Goal: Task Accomplishment & Management: Use online tool/utility

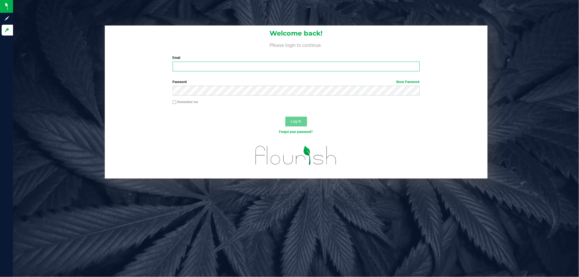
click at [369, 65] on input "Email" at bounding box center [296, 67] width 247 height 10
type input "[EMAIL_ADDRESS][DOMAIN_NAME]"
click at [285, 117] on button "Log In" at bounding box center [296, 122] width 22 height 10
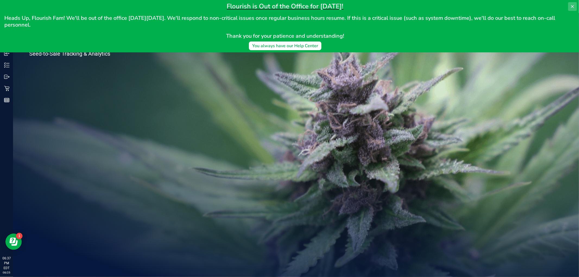
click at [572, 8] on icon at bounding box center [572, 6] width 4 height 4
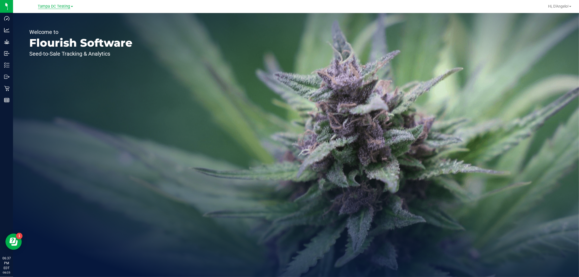
click at [50, 8] on span "Tampa DC Testing" at bounding box center [54, 6] width 32 height 5
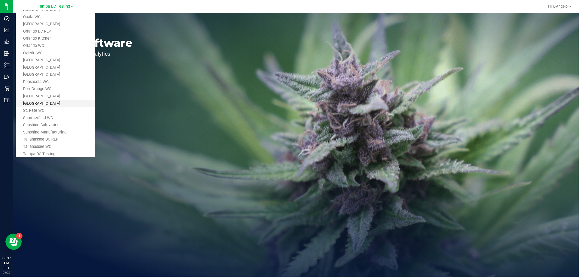
scroll to position [245, 0]
click at [48, 110] on link "Tampa Warehouse" at bounding box center [55, 113] width 79 height 7
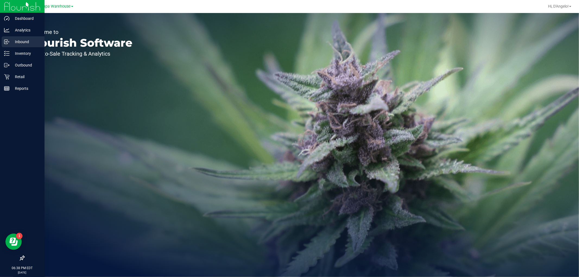
click at [13, 45] on div "Inbound" at bounding box center [23, 41] width 43 height 11
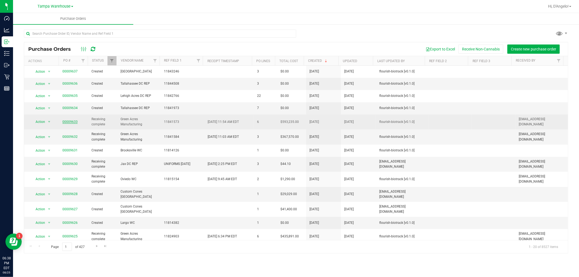
click at [71, 123] on link "00009633" at bounding box center [69, 122] width 15 height 4
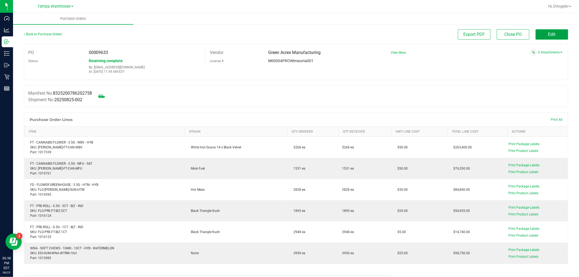
click at [553, 33] on button "Edit" at bounding box center [552, 34] width 33 height 10
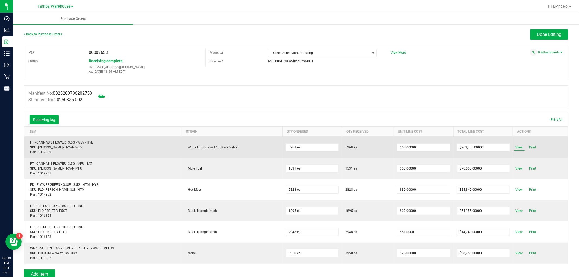
click at [517, 147] on span "View" at bounding box center [519, 147] width 11 height 7
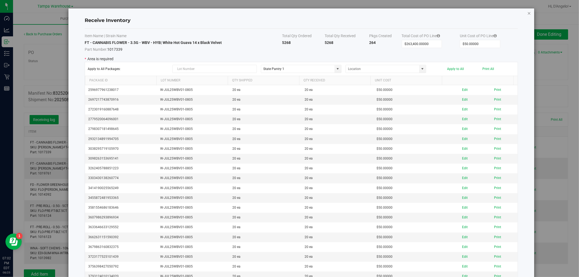
click at [527, 13] on icon "Close modal" at bounding box center [529, 13] width 4 height 7
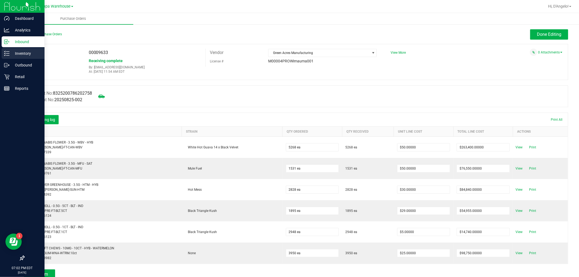
click at [9, 55] on icon at bounding box center [6, 53] width 5 height 5
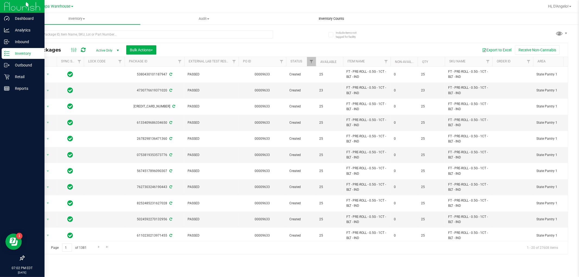
click at [321, 20] on span "Inventory Counts" at bounding box center [331, 18] width 40 height 5
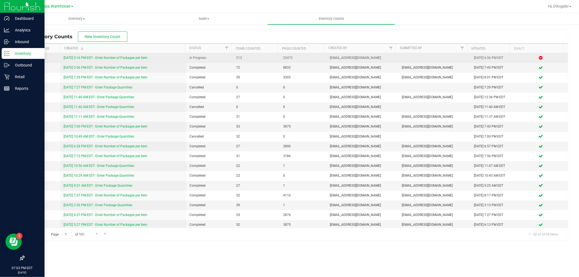
click at [137, 58] on link "8/25/25 5:16 PM EDT - Enter Number of Packages per Item" at bounding box center [106, 58] width 84 height 4
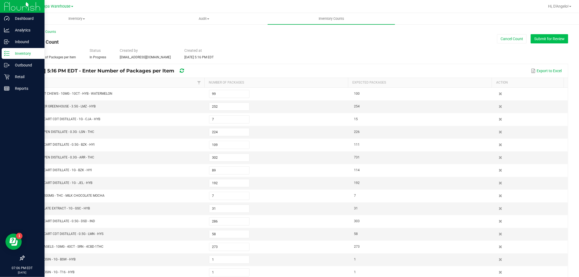
click at [546, 37] on button "Submit for Review" at bounding box center [549, 38] width 37 height 9
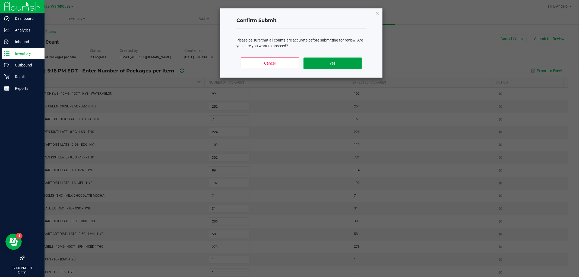
click at [354, 62] on button "Yes" at bounding box center [332, 63] width 58 height 11
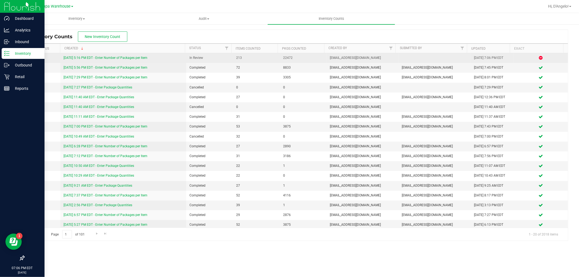
click at [90, 56] on link "8/25/25 5:16 PM EDT - Enter Number of Packages per Item" at bounding box center [106, 58] width 84 height 4
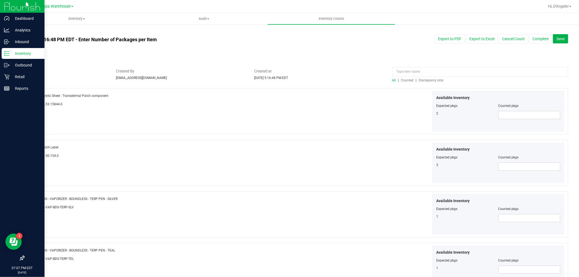
click at [419, 79] on span "Discrepancy only" at bounding box center [431, 80] width 25 height 4
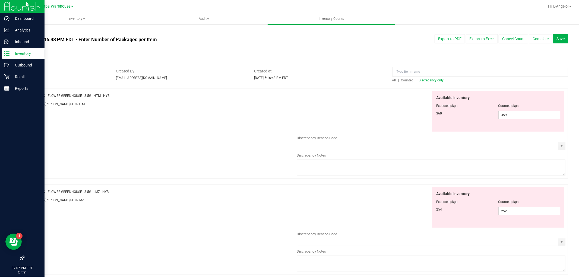
drag, startPoint x: 135, startPoint y: 97, endPoint x: 42, endPoint y: 95, distance: 92.6
click at [42, 95] on div "Name: FD - FLOWER GREENHOUSE - 3.5G - HTM - HYB" at bounding box center [162, 96] width 269 height 6
copy span "FD - FLOWER GREENHOUSE - 3.5G - HTM - HYB"
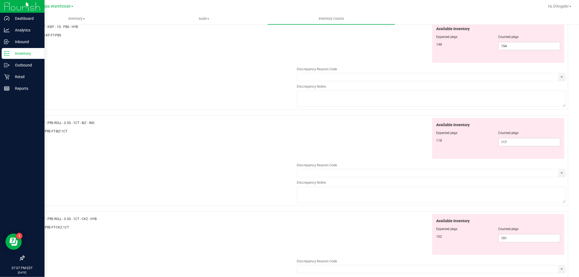
scroll to position [1516, 0]
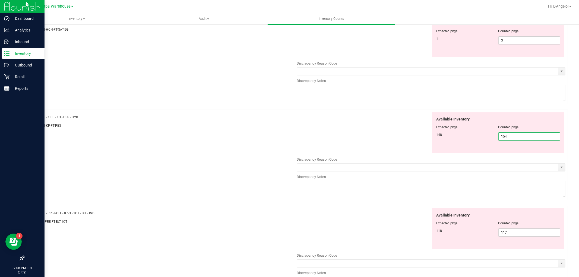
drag, startPoint x: 507, startPoint y: 139, endPoint x: 426, endPoint y: 146, distance: 80.9
click at [432, 145] on div "Available Inventory Expected pkgs Counted pkgs 148 154 154" at bounding box center [498, 132] width 132 height 41
type input "148"
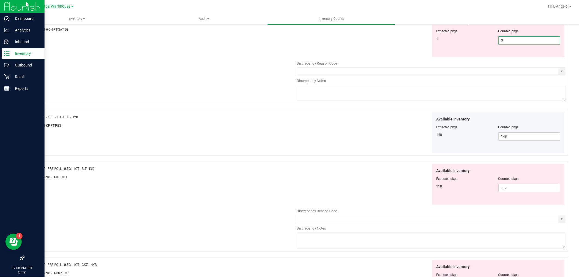
click at [510, 42] on span "3 3" at bounding box center [529, 40] width 62 height 8
drag, startPoint x: 507, startPoint y: 44, endPoint x: 489, endPoint y: 48, distance: 18.5
click at [490, 45] on div "1 3 3" at bounding box center [498, 40] width 124 height 8
type input "1"
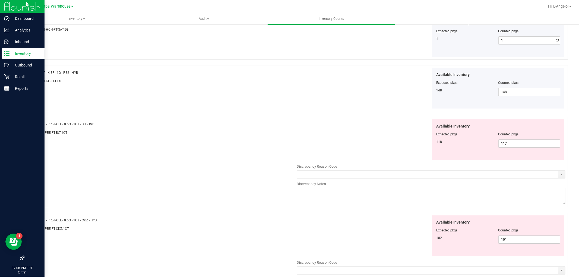
drag, startPoint x: 402, startPoint y: 61, endPoint x: 395, endPoint y: 61, distance: 7.1
click at [402, 57] on div "Available Inventory Expected pkgs Counted pkgs 1 1 1" at bounding box center [431, 36] width 269 height 41
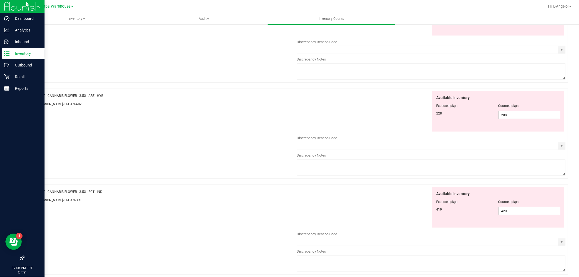
scroll to position [280, 0]
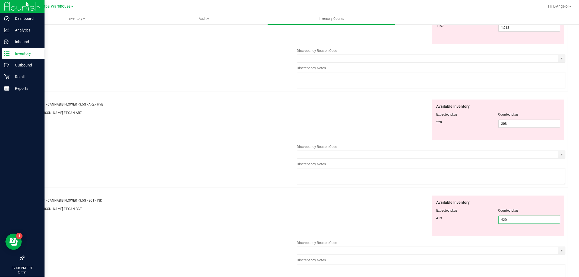
drag, startPoint x: 517, startPoint y: 221, endPoint x: 359, endPoint y: 222, distance: 158.3
click at [398, 222] on div "Available Inventory Expected pkgs Counted pkgs 419 420 420" at bounding box center [431, 216] width 269 height 41
type input "419"
click at [321, 105] on div "Available Inventory Expected pkgs Counted pkgs 228 208 208" at bounding box center [431, 120] width 269 height 41
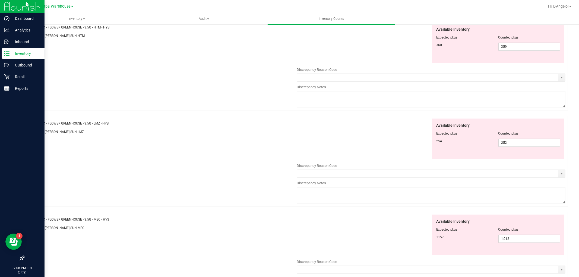
scroll to position [8, 0]
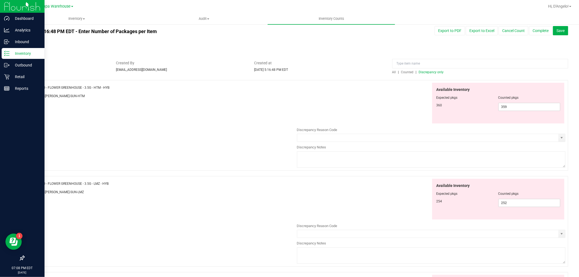
drag, startPoint x: 186, startPoint y: 91, endPoint x: 176, endPoint y: 96, distance: 10.8
click at [175, 96] on div "SKU: FLO-BUD-FD-SUN-HTM" at bounding box center [162, 96] width 269 height 6
click at [185, 112] on div "Name: FD - FLOWER GREENHOUSE - 3.5G - HTM - HYB SKU: FLO-BUD-FD-SUN-HTM Availab…" at bounding box center [296, 125] width 544 height 91
drag, startPoint x: 112, startPoint y: 181, endPoint x: 42, endPoint y: 182, distance: 70.0
click at [42, 182] on div "Name: FD - FLOWER GREENHOUSE - 3.5G - LMZ - HYB" at bounding box center [162, 184] width 269 height 6
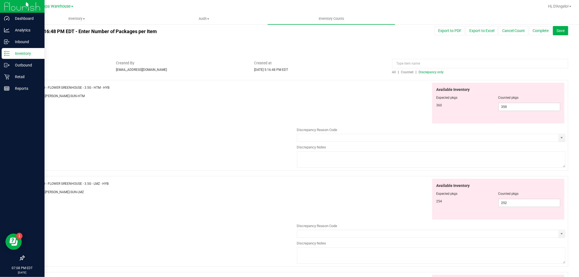
copy span "FD - FLOWER GREENHOUSE - 3.5G - LMZ - HYB"
drag, startPoint x: 516, startPoint y: 108, endPoint x: 433, endPoint y: 108, distance: 82.8
click at [437, 108] on div "360 359 359" at bounding box center [498, 107] width 124 height 8
type input "360"
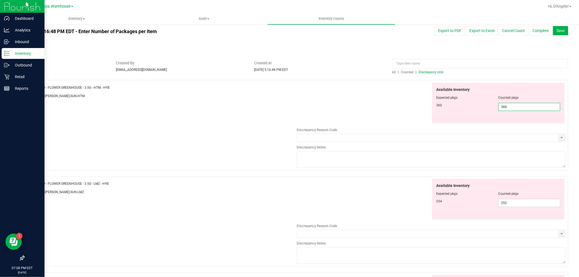
click at [391, 102] on div "Available Inventory Expected pkgs Counted pkgs 360 360 360" at bounding box center [431, 103] width 269 height 41
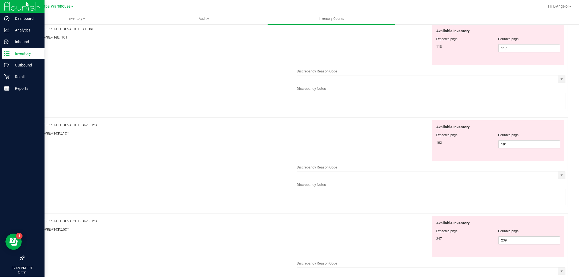
scroll to position [1578, 0]
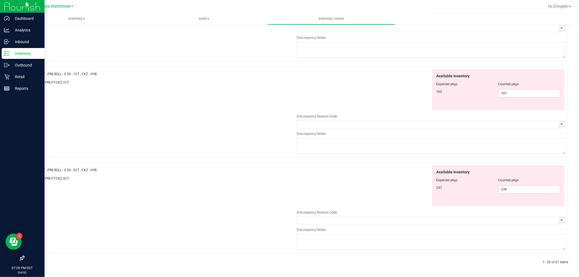
drag, startPoint x: 98, startPoint y: 74, endPoint x: 42, endPoint y: 74, distance: 56.2
click at [42, 74] on div "Name: FT - PRE-ROLL - 0.5G - 1CT - CKZ - HYB" at bounding box center [162, 74] width 269 height 6
copy span "FT - PRE-ROLL - 0.5G - 1CT - CKZ - HYB"
click at [160, 200] on div "Name: FT - PRE-ROLL - 0.5G - 5CT - CKZ - HYB SKU: FLO-PRE-FT-CKZ.5CT Available …" at bounding box center [296, 208] width 544 height 91
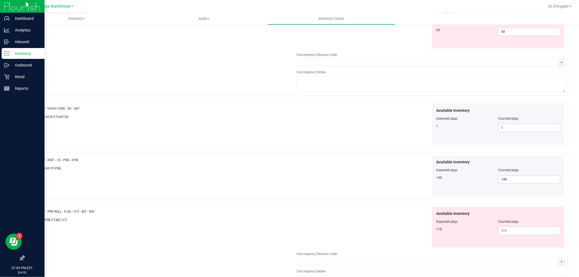
scroll to position [1337, 0]
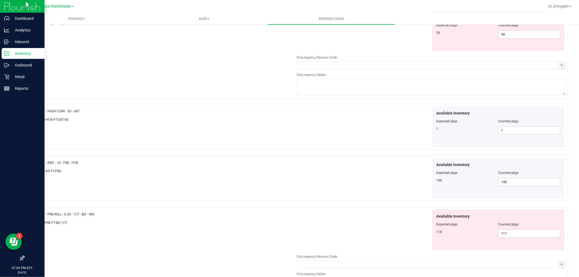
drag, startPoint x: 109, startPoint y: 216, endPoint x: 43, endPoint y: 219, distance: 66.3
click at [43, 217] on div "Name: FT - PRE-ROLL - 0.5G - 1CT - BLT - IND" at bounding box center [162, 214] width 269 height 6
copy span "FT - PRE-ROLL - 0.5G - 1CT - BLT - IND"
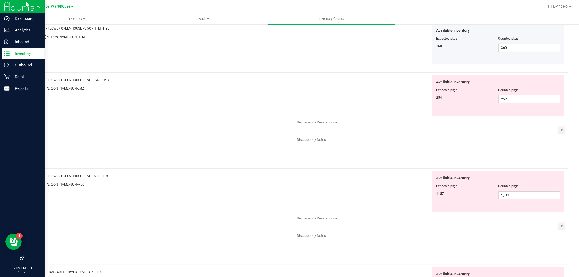
scroll to position [0, 0]
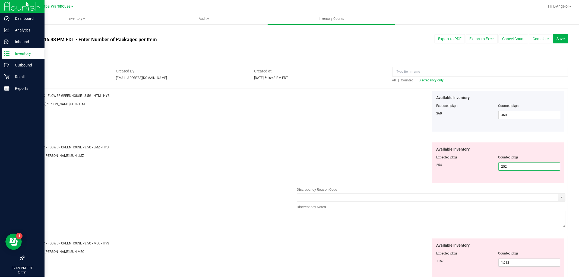
drag, startPoint x: 528, startPoint y: 167, endPoint x: 428, endPoint y: 169, distance: 99.6
click at [431, 169] on div "Available Inventory Expected pkgs Counted pkgs 254 252 252" at bounding box center [498, 163] width 134 height 41
type input "254"
click at [360, 183] on div at bounding box center [364, 183] width 134 height 0
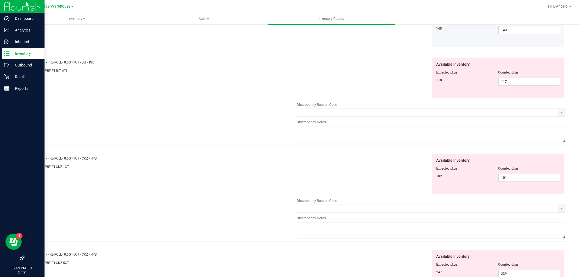
scroll to position [1448, 0]
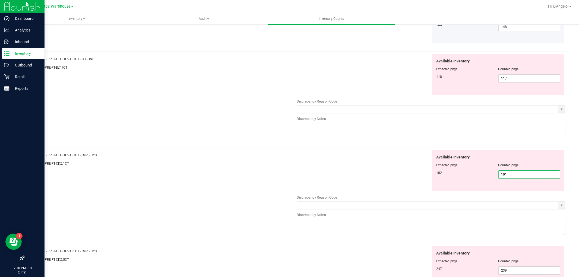
drag, startPoint x: 506, startPoint y: 178, endPoint x: 450, endPoint y: 178, distance: 55.6
click at [450, 178] on div "102 101 101" at bounding box center [498, 174] width 124 height 8
type input "102"
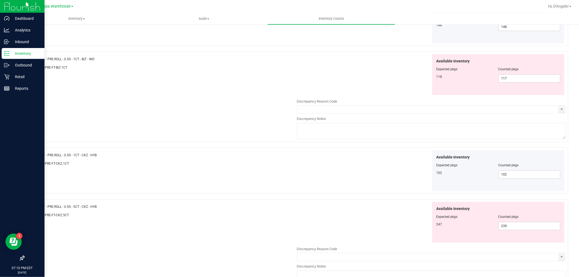
drag, startPoint x: 102, startPoint y: 60, endPoint x: 42, endPoint y: 62, distance: 59.8
click at [42, 62] on div "Name: FT - PRE-ROLL - 0.5G - 1CT - BLT - IND SKU: FLO-PRE-FT-BLT.1CT" at bounding box center [162, 64] width 269 height 21
copy span "FT - PRE-ROLL - 0.5G - 1CT - BLT - IND"
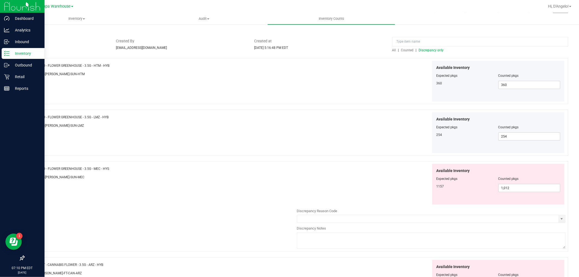
scroll to position [0, 0]
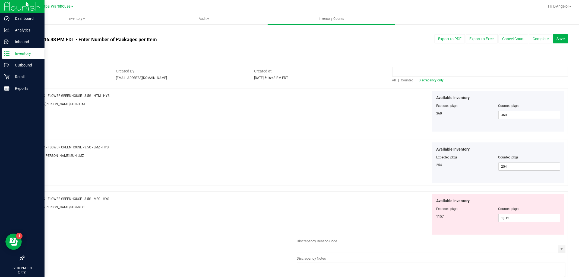
click at [487, 75] on input at bounding box center [480, 72] width 176 height 10
type input "-"
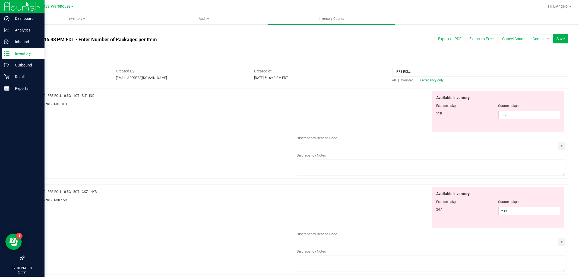
drag, startPoint x: 113, startPoint y: 194, endPoint x: 42, endPoint y: 189, distance: 71.5
click at [42, 189] on div "Name: FT - PRE-ROLL - 0.5G - 5CT - CKZ - HYB" at bounding box center [162, 192] width 269 height 6
copy span "FT - PRE-ROLL - 0.5G - 5CT - CKZ - HYB"
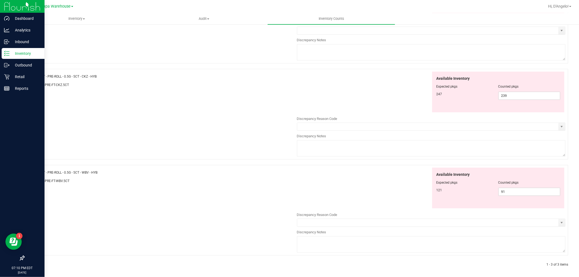
scroll to position [118, 0]
drag, startPoint x: 107, startPoint y: 167, endPoint x: 42, endPoint y: 169, distance: 65.2
click at [42, 169] on div "Name: FT - PRE-ROLL - 0.5G - 5CT - WBV - HYB" at bounding box center [162, 170] width 269 height 6
copy span "FT - PRE-ROLL - 0.5G - 5CT - WBV - HYB"
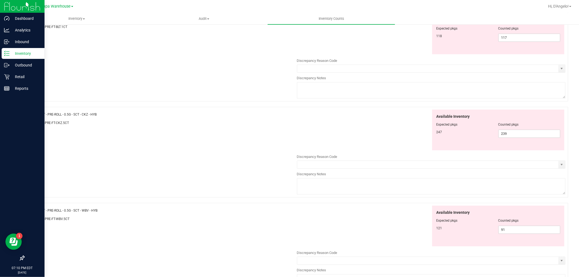
scroll to position [0, 0]
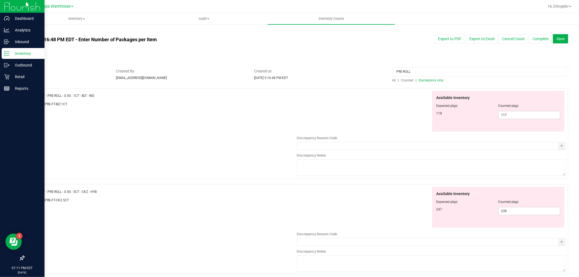
drag, startPoint x: 459, startPoint y: 70, endPoint x: 346, endPoint y: 75, distance: 113.3
click at [346, 75] on div "Status In Review Created By djeanmarie@liveparallel.com Created at Aug 25, 2025…" at bounding box center [296, 75] width 552 height 14
type input "FLOWER"
drag, startPoint x: 105, startPoint y: 191, endPoint x: 43, endPoint y: 193, distance: 62.7
click at [43, 193] on div "Name: FT - CANNABIS FLOWER - 3.5G - ARZ - HYB" at bounding box center [162, 192] width 269 height 6
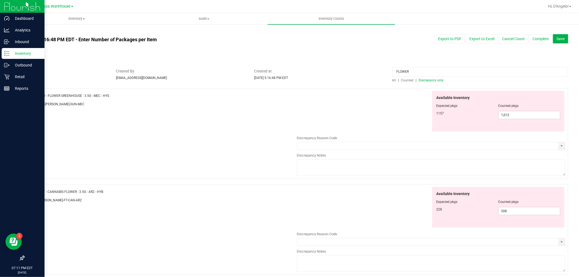
copy span "FT - CANNABIS FLOWER - 3.5G - ARZ - HYB"
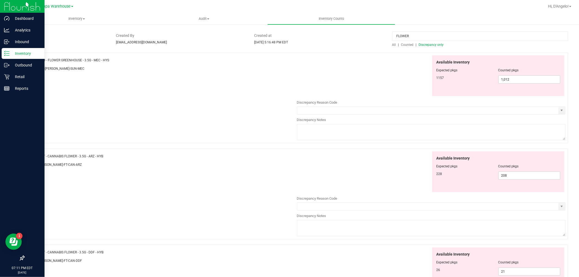
scroll to position [151, 0]
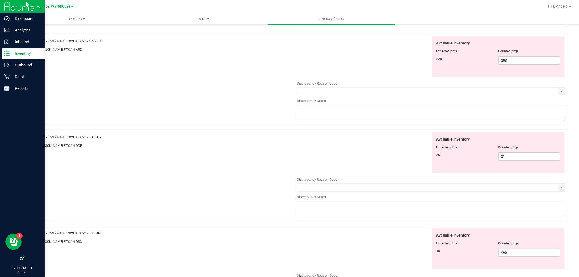
drag, startPoint x: 106, startPoint y: 138, endPoint x: 42, endPoint y: 140, distance: 64.9
click at [42, 140] on div "Name: FT - CANNABIS FLOWER - 3.5G - DDF - HYB" at bounding box center [162, 137] width 269 height 6
copy span "FT - CANNABIS FLOWER - 3.5G - DDF - HYB"
drag, startPoint x: 526, startPoint y: 62, endPoint x: 319, endPoint y: 85, distance: 208.0
click at [320, 85] on div "Available Inventory Expected pkgs Counted pkgs 228 208 208" at bounding box center [431, 79] width 269 height 86
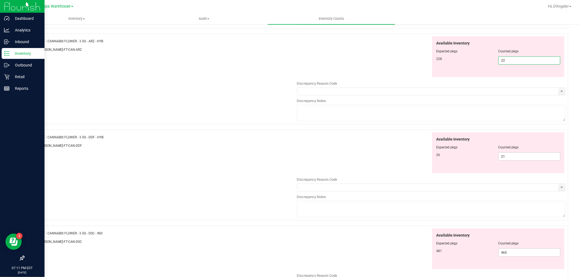
type input "228"
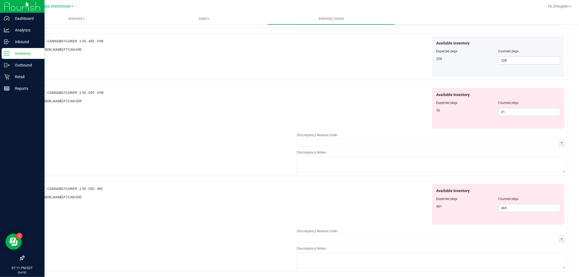
drag, startPoint x: 106, startPoint y: 186, endPoint x: 42, endPoint y: 188, distance: 63.5
click at [42, 188] on div "Name: FT - CANNABIS FLOWER - 3.5G - DSC - IND SKU: FLO-BUD-FT-CAN-DSC" at bounding box center [162, 194] width 269 height 21
copy span "FT - CANNABIS FLOWER - 3.5G - DSC - IND"
drag, startPoint x: 518, startPoint y: 111, endPoint x: 416, endPoint y: 126, distance: 103.3
click at [420, 121] on div "Available Inventory Expected pkgs Counted pkgs 26 21 21" at bounding box center [431, 108] width 269 height 41
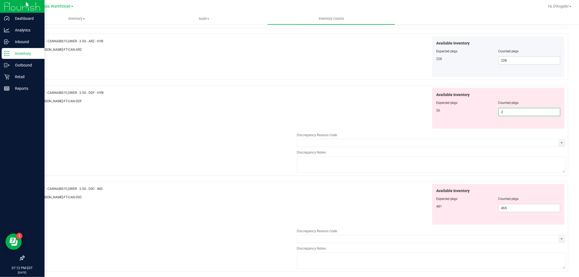
type input "26"
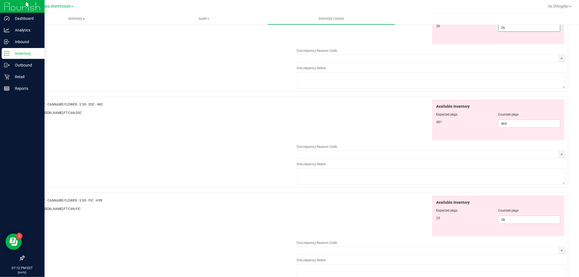
scroll to position [241, 0]
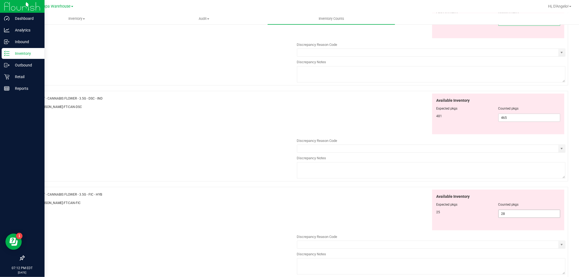
type input "26"
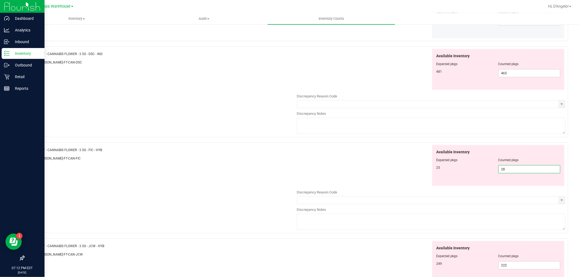
drag, startPoint x: 514, startPoint y: 217, endPoint x: 348, endPoint y: 214, distance: 166.4
click at [360, 215] on div "Available Inventory Expected pkgs Counted pkgs 25 28 28" at bounding box center [431, 188] width 269 height 86
type input "25"
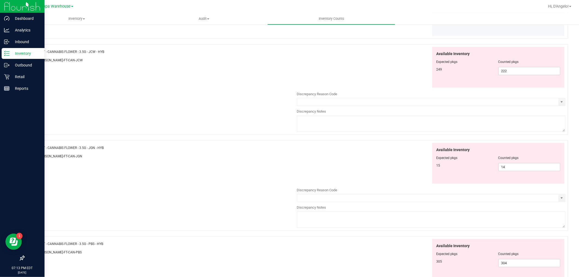
scroll to position [392, 0]
drag, startPoint x: 115, startPoint y: 148, endPoint x: 42, endPoint y: 146, distance: 73.0
click at [42, 146] on div "Name: FT - CANNABIS FLOWER - 3.5G - JGN - HYB" at bounding box center [162, 147] width 269 height 6
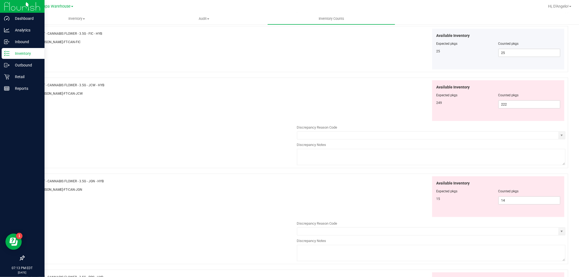
scroll to position [422, 0]
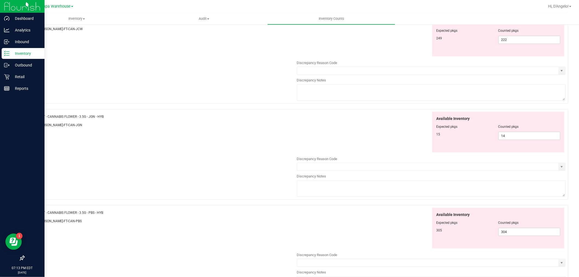
drag, startPoint x: 104, startPoint y: 214, endPoint x: 41, endPoint y: 213, distance: 63.0
click at [41, 213] on div "Name: FT - CANNABIS FLOWER - 3.5G - PBS - HYB" at bounding box center [162, 213] width 269 height 6
click at [504, 136] on span "14 14" at bounding box center [529, 136] width 62 height 8
type input "1"
type input "15"
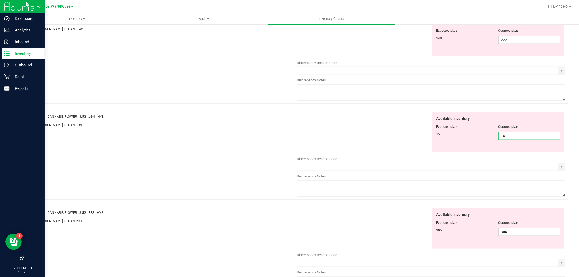
type input "15"
click at [348, 142] on div "Available Inventory Expected pkgs Counted pkgs 15 15 15" at bounding box center [431, 132] width 269 height 41
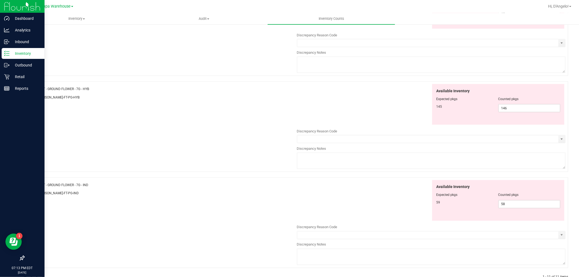
scroll to position [710, 0]
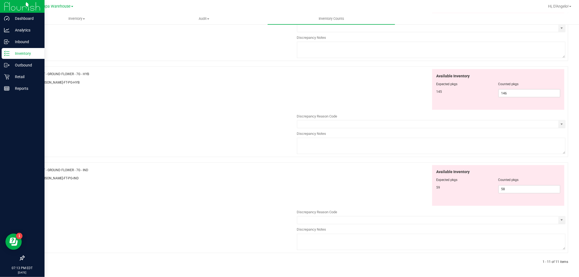
drag, startPoint x: 91, startPoint y: 165, endPoint x: 42, endPoint y: 170, distance: 49.4
click at [42, 170] on div "Name: FT - GROUND FLOWER - 7G - IND SKU: FLO-BUD-FT-PG-IND" at bounding box center [162, 175] width 269 height 21
drag, startPoint x: 503, startPoint y: 186, endPoint x: 284, endPoint y: 106, distance: 232.4
click at [441, 192] on div "59 58 58" at bounding box center [498, 189] width 124 height 8
drag, startPoint x: 104, startPoint y: 73, endPoint x: 42, endPoint y: 76, distance: 62.2
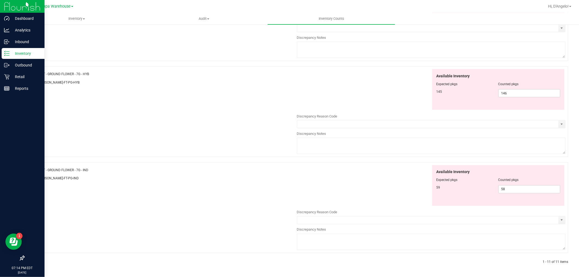
click at [42, 76] on div "Name: FT - GROUND FLOWER - 7G - HYB" at bounding box center [162, 74] width 269 height 6
drag, startPoint x: 508, startPoint y: 189, endPoint x: 382, endPoint y: 185, distance: 126.3
click at [382, 185] on div "Available Inventory Expected pkgs Counted pkgs 59 58 58" at bounding box center [431, 185] width 269 height 41
type input "59"
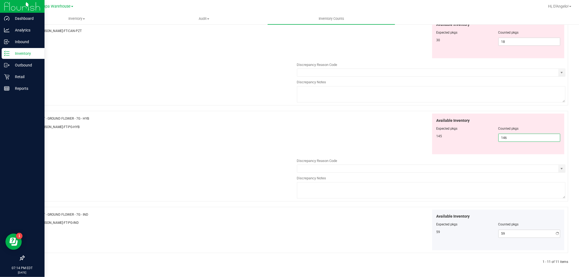
scroll to position [666, 0]
click at [523, 138] on input "146" at bounding box center [529, 138] width 61 height 8
type input "1"
click at [410, 122] on div "Available Inventory Expected pkgs Counted pkgs 145 146 146" at bounding box center [431, 134] width 269 height 41
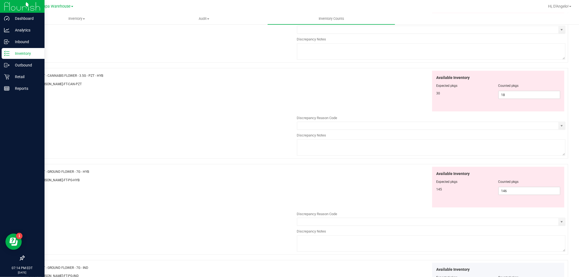
scroll to position [606, 0]
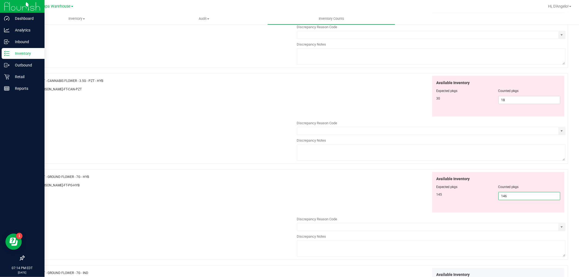
click at [517, 194] on span "146 146" at bounding box center [529, 196] width 62 height 8
type input "145"
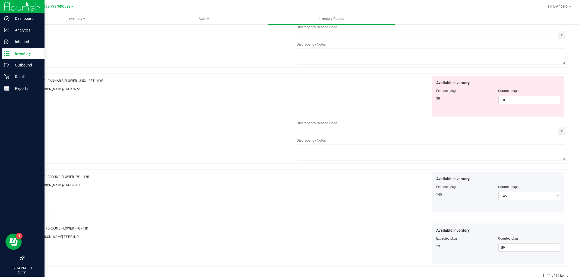
click at [328, 99] on div "Available Inventory Expected pkgs Counted pkgs 30 18 18" at bounding box center [431, 96] width 269 height 41
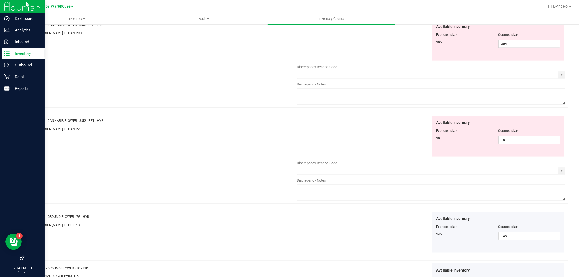
scroll to position [485, 0]
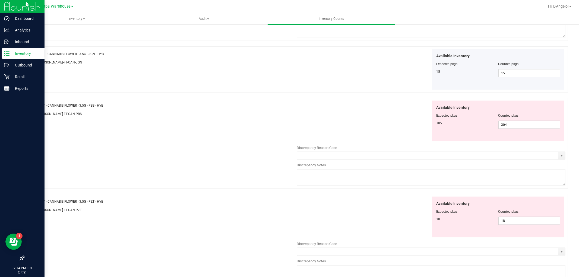
drag, startPoint x: 121, startPoint y: 105, endPoint x: 42, endPoint y: 105, distance: 78.7
click at [42, 105] on div "Name: FT - CANNABIS FLOWER - 3.5G - PBS - HYB" at bounding box center [162, 106] width 269 height 6
drag, startPoint x: 41, startPoint y: 105, endPoint x: 149, endPoint y: 106, distance: 108.0
click at [150, 106] on div "Name: FT - CANNABIS FLOWER - 3.5G - PBS - HYB" at bounding box center [162, 106] width 269 height 6
drag, startPoint x: 106, startPoint y: 106, endPoint x: 42, endPoint y: 107, distance: 64.3
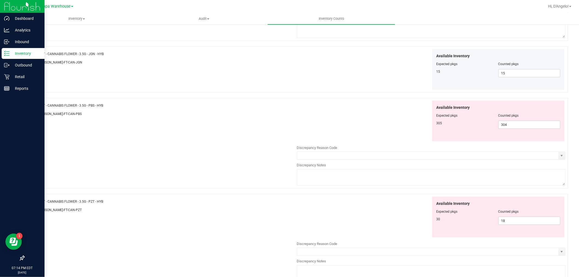
click at [42, 107] on div "Name: FT - CANNABIS FLOWER - 3.5G - PBS - HYB" at bounding box center [162, 106] width 269 height 6
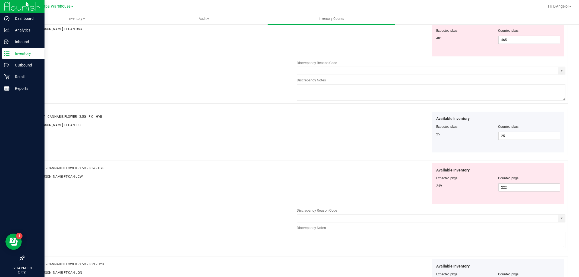
scroll to position [274, 0]
drag, startPoint x: 520, startPoint y: 189, endPoint x: 156, endPoint y: 208, distance: 364.8
click at [144, 207] on div "Name: FT - CANNABIS FLOWER - 3.5G - JCW - HYB SKU: FLO-BUD-FT-CAN-JCW Available…" at bounding box center [296, 207] width 544 height 91
type input "249"
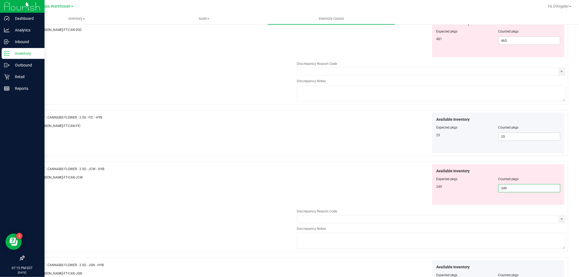
click at [191, 180] on div "SKU: FLO-BUD-FT-CAN-JCW" at bounding box center [162, 178] width 269 height 6
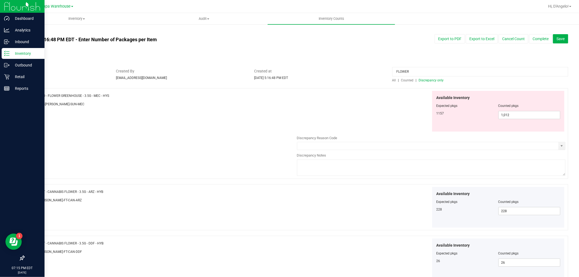
scroll to position [30, 0]
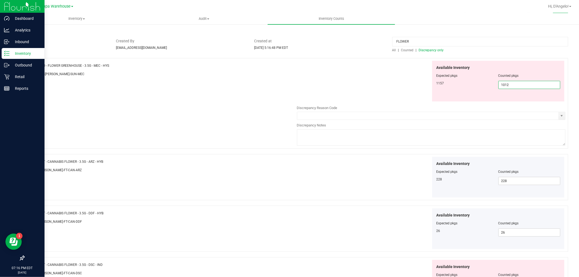
drag, startPoint x: 523, startPoint y: 85, endPoint x: 308, endPoint y: 129, distance: 219.2
click at [307, 123] on div "Available Inventory Expected pkgs Counted pkgs 1157 1,012 1012" at bounding box center [431, 104] width 269 height 86
type input "1157"
type input "1,157"
click at [314, 66] on div "Available Inventory Expected pkgs Counted pkgs 1157 1,157 1157" at bounding box center [431, 81] width 269 height 41
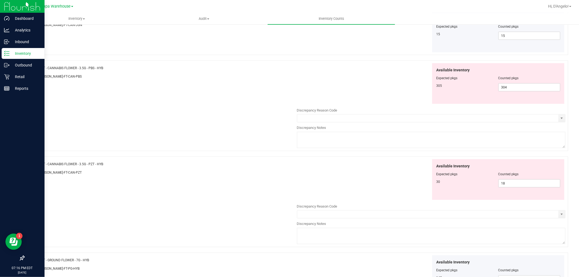
scroll to position [532, 0]
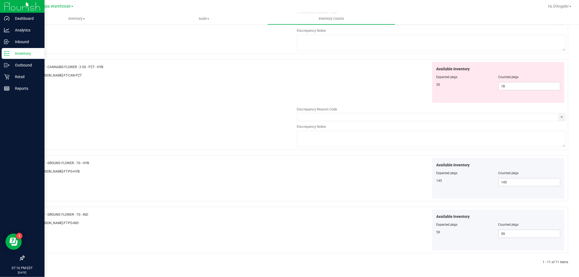
click at [198, 91] on div "Name: FT - CANNABIS FLOWER - 3.5G - PZT - HYB SKU: FLO-BUD-FT-CAN-PZT Available…" at bounding box center [296, 104] width 544 height 91
drag, startPoint x: 529, startPoint y: 88, endPoint x: 403, endPoint y: 82, distance: 126.4
click at [403, 82] on div "Available Inventory Expected pkgs Counted pkgs 30 18 18" at bounding box center [431, 82] width 269 height 41
type input "2"
type input "30"
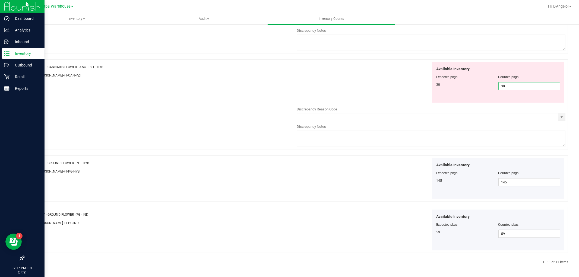
type input "30"
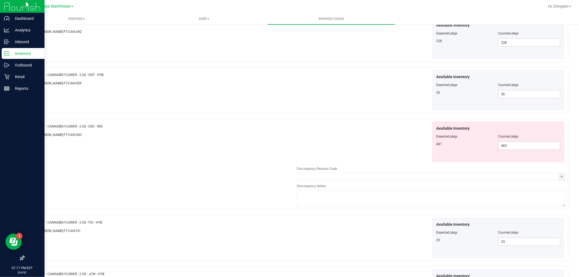
scroll to position [125, 0]
drag, startPoint x: 521, startPoint y: 142, endPoint x: 371, endPoint y: 153, distance: 150.5
click at [381, 153] on div "Available Inventory Expected pkgs Counted pkgs 481 465 465" at bounding box center [431, 141] width 269 height 41
type input "481"
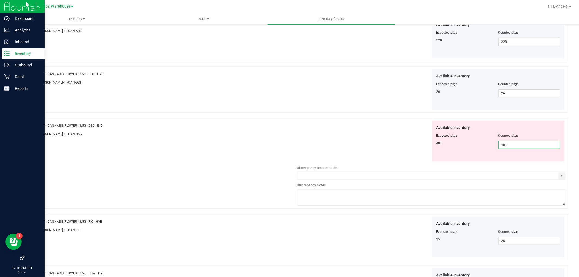
click at [286, 162] on div "Name: FT - CANNABIS FLOWER - 3.5G - DSC - IND SKU: FLO-BUD-FT-CAN-DSC Available…" at bounding box center [296, 163] width 544 height 91
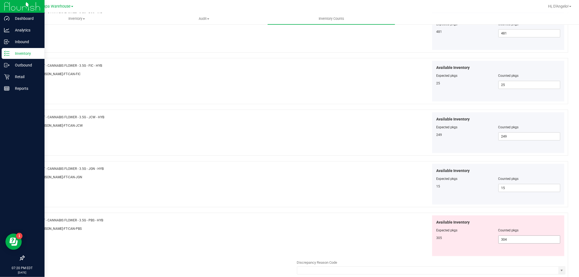
scroll to position [241, 0]
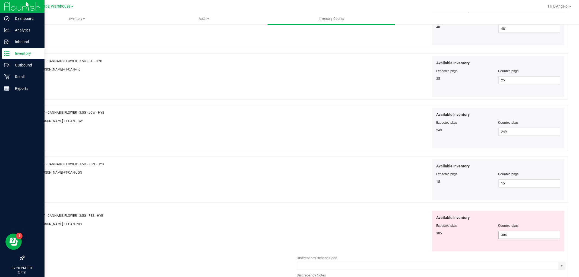
drag, startPoint x: 517, startPoint y: 237, endPoint x: 314, endPoint y: 272, distance: 206.1
click at [324, 269] on div "Available Inventory Expected pkgs Counted pkgs 305 304 304" at bounding box center [431, 254] width 269 height 86
type input "305"
click at [233, 227] on div at bounding box center [162, 228] width 269 height 3
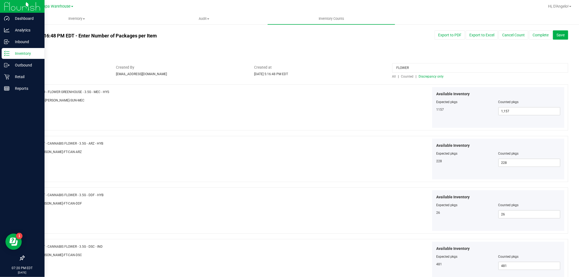
scroll to position [0, 0]
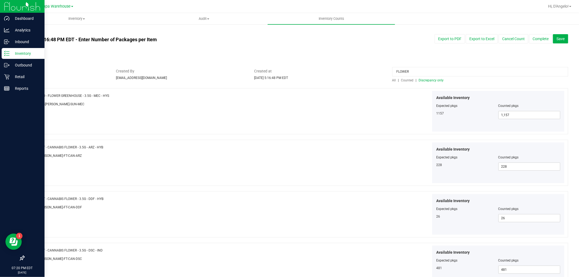
drag, startPoint x: 408, startPoint y: 72, endPoint x: 300, endPoint y: 80, distance: 108.6
click at [300, 80] on div "Status In Review Created By djeanmarie@liveparallel.com Created at Aug 25, 2025…" at bounding box center [296, 75] width 552 height 14
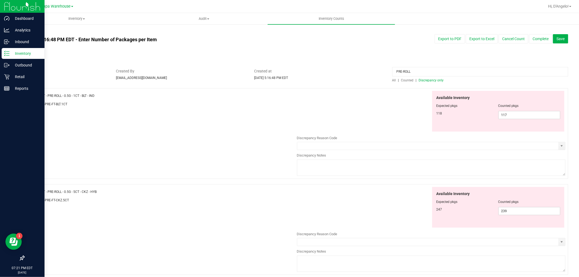
type input "PRE-ROLL"
drag, startPoint x: 99, startPoint y: 191, endPoint x: 42, endPoint y: 192, distance: 57.6
click at [42, 192] on div "Name: FT - PRE-ROLL - 0.5G - 5CT - CKZ - HYB" at bounding box center [162, 192] width 269 height 6
drag, startPoint x: 128, startPoint y: 98, endPoint x: 42, endPoint y: 95, distance: 85.6
click at [42, 95] on div "Name: FT - PRE-ROLL - 0.5G - 1CT - BLT - IND" at bounding box center [162, 96] width 269 height 6
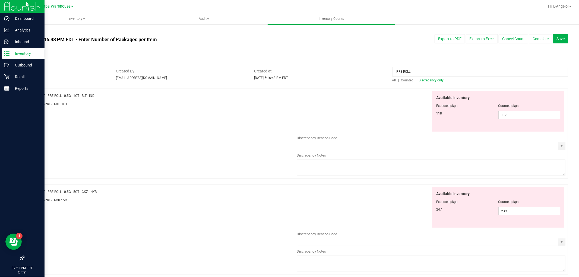
drag, startPoint x: 42, startPoint y: 95, endPoint x: 45, endPoint y: 95, distance: 3.3
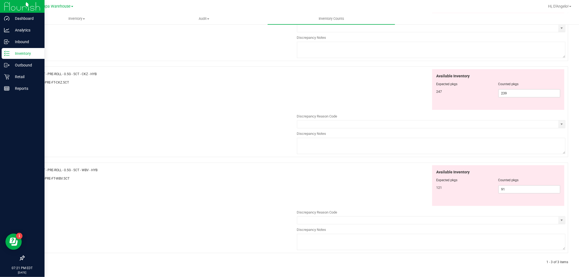
drag, startPoint x: 98, startPoint y: 169, endPoint x: 42, endPoint y: 171, distance: 56.2
click at [42, 171] on span "FT - PRE-ROLL - 0.5G - 5CT - WBV - HYB" at bounding box center [69, 170] width 56 height 4
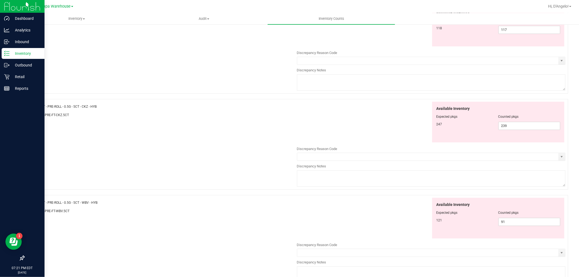
scroll to position [0, 0]
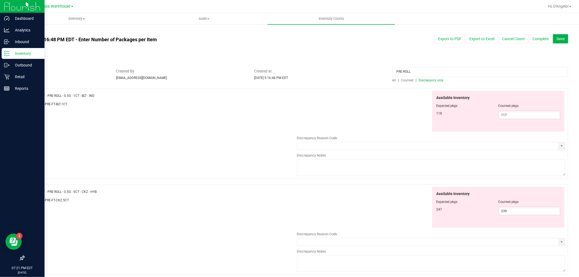
drag, startPoint x: 411, startPoint y: 72, endPoint x: 339, endPoint y: 74, distance: 71.7
click at [341, 74] on div "Status In Review Created By djeanmarie@liveparallel.com Created at Aug 25, 2025…" at bounding box center [296, 75] width 552 height 14
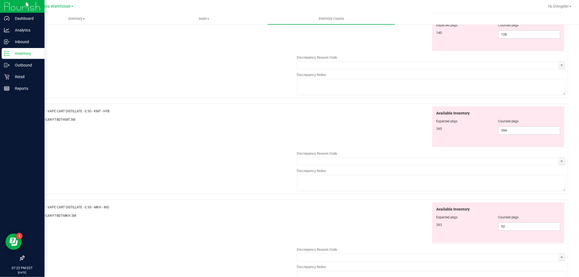
scroll to position [1757, 0]
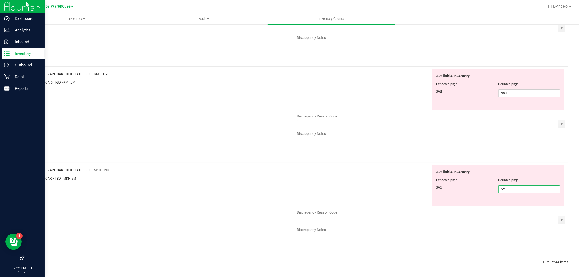
drag, startPoint x: 520, startPoint y: 186, endPoint x: 381, endPoint y: 189, distance: 139.0
click at [385, 190] on div "Available Inventory Expected pkgs Counted pkgs 393 52 52" at bounding box center [431, 185] width 269 height 41
type input "393"
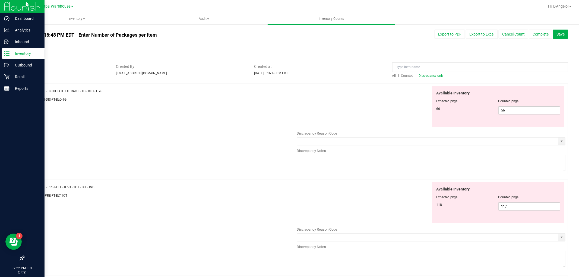
scroll to position [0, 0]
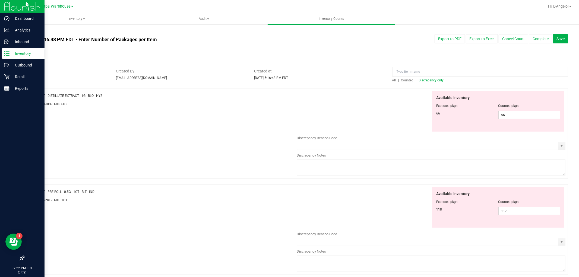
click at [481, 66] on div at bounding box center [296, 65] width 544 height 5
click at [477, 69] on input at bounding box center [480, 72] width 176 height 10
type input "VAPE PEN"
click at [518, 113] on span "177 177" at bounding box center [529, 115] width 62 height 8
type input "175"
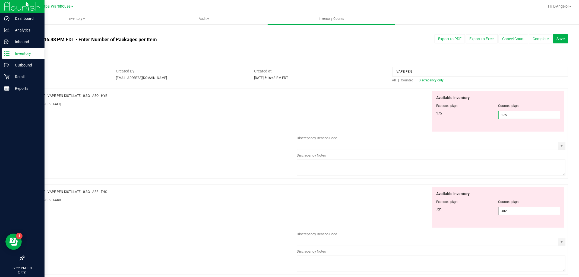
type input "175"
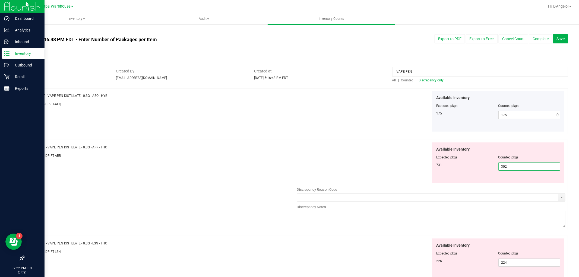
drag, startPoint x: 509, startPoint y: 208, endPoint x: 482, endPoint y: 208, distance: 26.6
click at [482, 208] on div "Available Inventory Expected pkgs Counted pkgs 731 302 302" at bounding box center [431, 186] width 269 height 86
type input "701"
click at [409, 238] on div "Name: FT - VAPE PEN DISTILLATE - 0.3G - LSN - THC SKU: BAP-DP-FT-LSN Available …" at bounding box center [296, 281] width 544 height 91
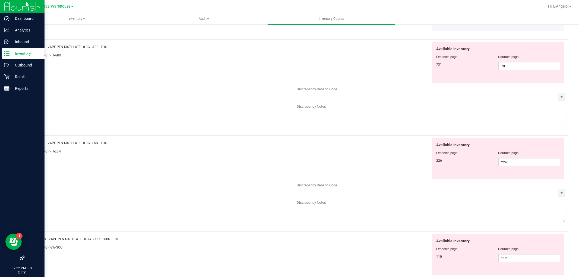
scroll to position [30, 0]
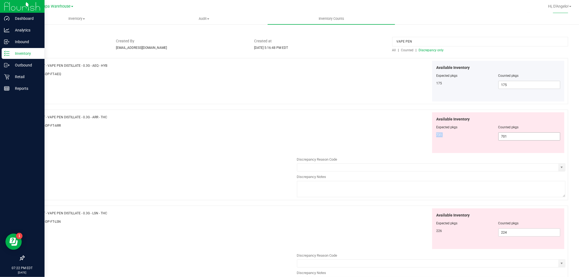
drag, startPoint x: 525, startPoint y: 132, endPoint x: 519, endPoint y: 133, distance: 6.1
click at [519, 133] on div "Available Inventory Expected pkgs Counted pkgs 731 701 701" at bounding box center [498, 132] width 132 height 41
click at [522, 137] on span "701 701" at bounding box center [529, 136] width 62 height 8
type input "731"
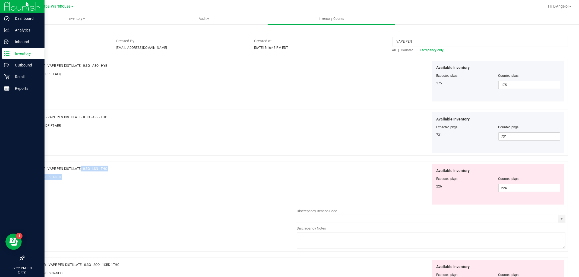
drag, startPoint x: 112, startPoint y: 211, endPoint x: 56, endPoint y: 168, distance: 70.9
click at [56, 168] on div "Name: FT - VAPE PEN DISTILLATE - 0.3G - LSN - THC" at bounding box center [162, 169] width 269 height 6
click at [42, 167] on span "FT - VAPE PEN DISTILLATE - 0.3G - LSN - THC" at bounding box center [74, 169] width 66 height 4
drag, startPoint x: 42, startPoint y: 167, endPoint x: 108, endPoint y: 163, distance: 66.1
click at [108, 163] on div "Name: FT - VAPE PEN DISTILLATE - 0.3G - LSN - THC SKU: BAP-DP-FT-LSN Available …" at bounding box center [296, 206] width 544 height 91
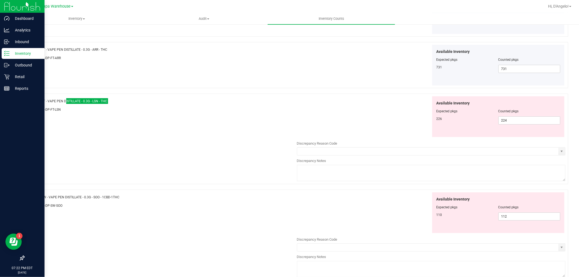
scroll to position [121, 0]
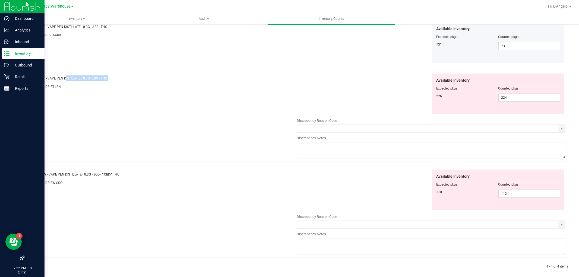
click at [160, 194] on div "Name: SW - VAPE PEN DISTILLATE - 0.3G - SOO - 1CBD-1THC SKU: BAP-DP-SW-SOO Avai…" at bounding box center [296, 212] width 544 height 91
drag, startPoint x: 521, startPoint y: 192, endPoint x: 434, endPoint y: 196, distance: 87.0
click at [436, 196] on div "110 112 112" at bounding box center [498, 194] width 124 height 8
type input "110"
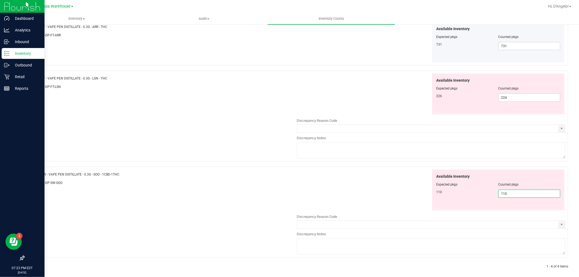
click at [407, 198] on div "Name: FT - VAPE PEN DISTILLATE - 0.3G - AEQ - HYB SKU: BAP-DP-FT-AEQ Available …" at bounding box center [296, 119] width 544 height 302
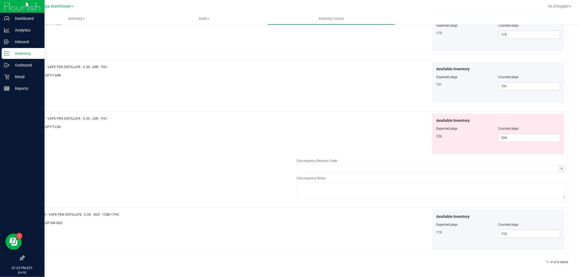
click at [301, 103] on div at bounding box center [431, 103] width 269 height 1
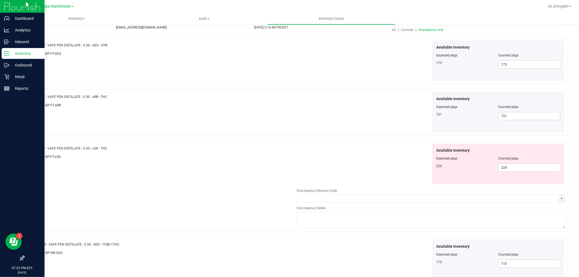
scroll to position [50, 0]
drag, startPoint x: 540, startPoint y: 168, endPoint x: 397, endPoint y: 181, distance: 143.9
click at [398, 181] on div "Available Inventory Expected pkgs Counted pkgs 226 224 224" at bounding box center [431, 164] width 269 height 41
type input "226"
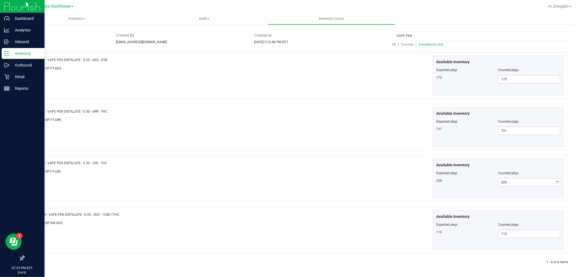
click at [375, 180] on div "Available Inventory Expected pkgs Counted pkgs 226 226 226" at bounding box center [431, 178] width 269 height 41
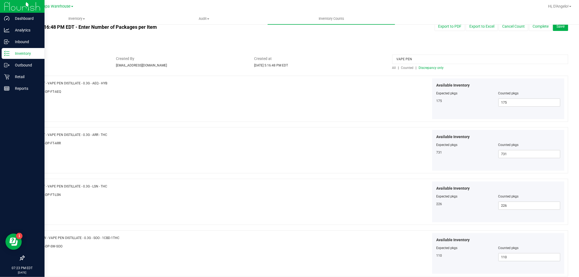
scroll to position [0, 0]
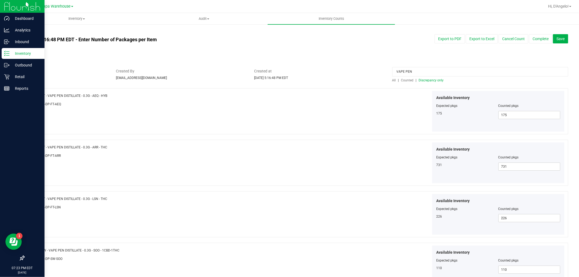
drag, startPoint x: 410, startPoint y: 71, endPoint x: 49, endPoint y: 115, distance: 364.2
click at [48, 114] on div "All counts Aug 25, 2025 5:16:48 PM EDT - Enter Number of Packages per Item Sync…" at bounding box center [296, 168] width 544 height 278
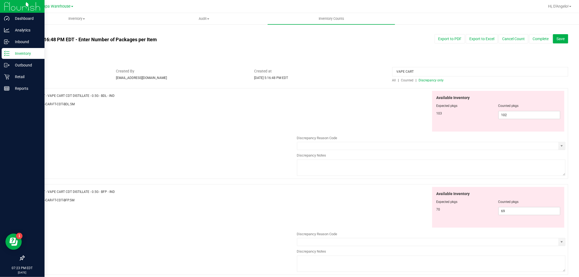
type input "VAPE CART"
drag, startPoint x: 134, startPoint y: 96, endPoint x: 40, endPoint y: 95, distance: 94.2
click at [40, 95] on div "Name: FT - VAPE CART CDT DISTILLATE - 0.5G - BDL - IND" at bounding box center [162, 96] width 269 height 6
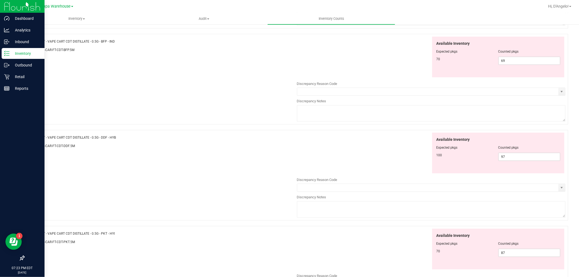
scroll to position [151, 0]
drag, startPoint x: 525, startPoint y: 253, endPoint x: 315, endPoint y: 253, distance: 209.3
click at [315, 253] on div "Available Inventory Expected pkgs Counted pkgs 70 87 87" at bounding box center [431, 249] width 269 height 41
type input "70"
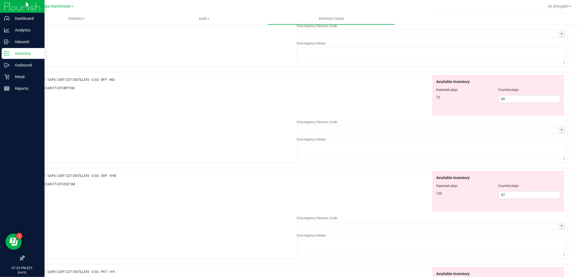
scroll to position [30, 0]
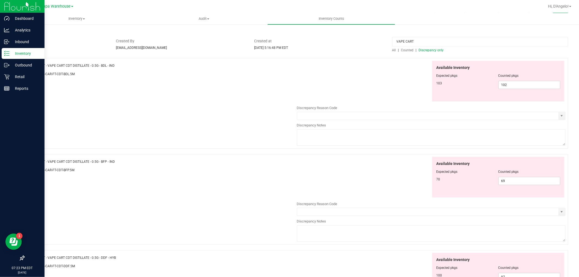
type input "70"
drag, startPoint x: 127, startPoint y: 155, endPoint x: 43, endPoint y: 162, distance: 83.9
click at [43, 162] on div "Name: FT - VAPE CART CDT DISTILLATE - 0.5G - BFP - IND SKU: BAP-CAR-FT-CDT-BFP.…" at bounding box center [296, 199] width 544 height 91
drag, startPoint x: 43, startPoint y: 162, endPoint x: 41, endPoint y: 160, distance: 2.8
click at [41, 160] on div "Name: FT - VAPE CART CDT DISTILLATE - 0.5G - BFP - IND" at bounding box center [162, 162] width 269 height 6
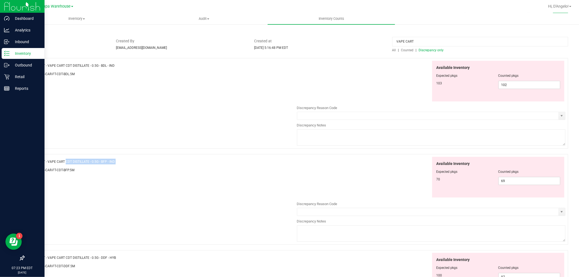
drag, startPoint x: 42, startPoint y: 161, endPoint x: 107, endPoint y: 159, distance: 65.7
click at [123, 163] on div "Name: FT - VAPE CART CDT DISTILLATE - 0.5G - BFP - IND" at bounding box center [162, 162] width 269 height 6
drag, startPoint x: 532, startPoint y: 84, endPoint x: 118, endPoint y: 83, distance: 414.2
click at [143, 84] on div "Name: FT - VAPE CART CDT DISTILLATE - 0.5G - BDL - IND SKU: BAP-CAR-FT-CDT-BDL.…" at bounding box center [296, 103] width 544 height 91
type input "103"
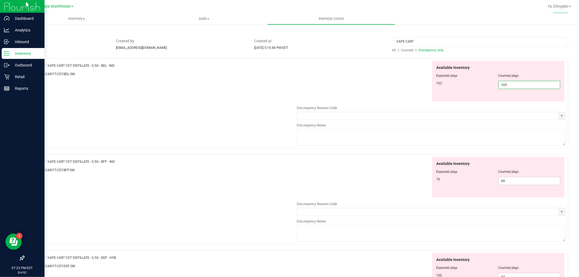
type input "103"
click at [161, 182] on div "Name: FT - VAPE CART CDT DISTILLATE - 0.5G - BFP - IND SKU: BAP-CAR-FT-CDT-BFP.…" at bounding box center [296, 199] width 544 height 91
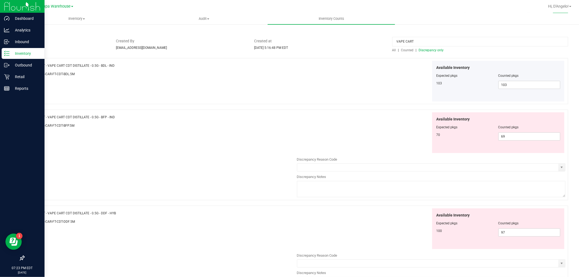
scroll to position [60, 0]
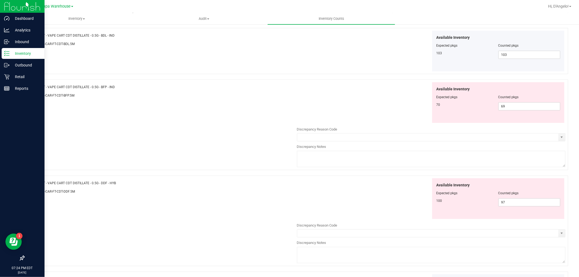
drag, startPoint x: 134, startPoint y: 185, endPoint x: 42, endPoint y: 182, distance: 91.3
click at [42, 182] on div "Name: FT - VAPE CART CDT DISTILLATE - 0.5G - DDF - HYB" at bounding box center [162, 183] width 269 height 6
drag, startPoint x: 519, startPoint y: 104, endPoint x: 253, endPoint y: 109, distance: 266.1
click at [260, 107] on div "Name: FT - VAPE CART CDT DISTILLATE - 0.5G - BFP - IND SKU: BAP-CAR-FT-CDT-BFP.…" at bounding box center [296, 125] width 544 height 91
type input "70"
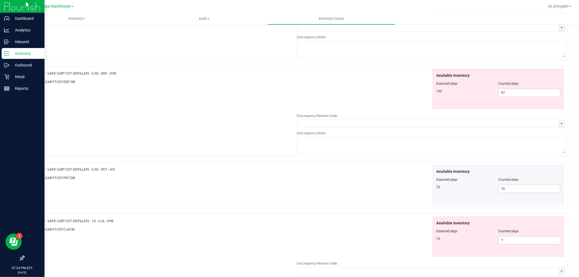
scroll to position [181, 0]
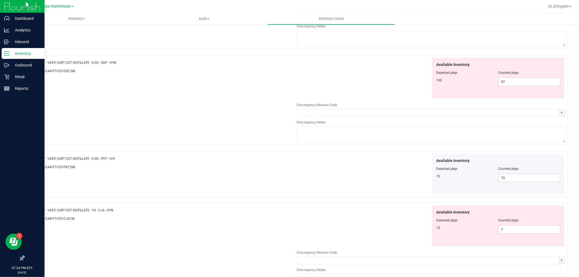
type input "70"
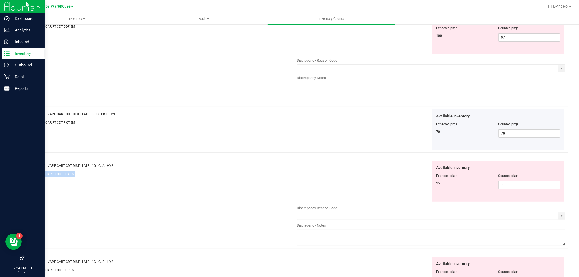
drag, startPoint x: 120, startPoint y: 210, endPoint x: 85, endPoint y: 169, distance: 53.3
click at [85, 169] on div "Name: FT - VAPE CART CDT DISTILLATE - 1G - CJA - HYB SKU: BAP-CAR-FT-CDT-CJA1M" at bounding box center [162, 171] width 269 height 21
click at [85, 169] on div at bounding box center [162, 170] width 269 height 3
drag, startPoint x: 122, startPoint y: 166, endPoint x: 42, endPoint y: 167, distance: 80.1
click at [42, 167] on div "Name: FT - VAPE CART CDT DISTILLATE - 1G - CJA - HYB" at bounding box center [162, 166] width 269 height 6
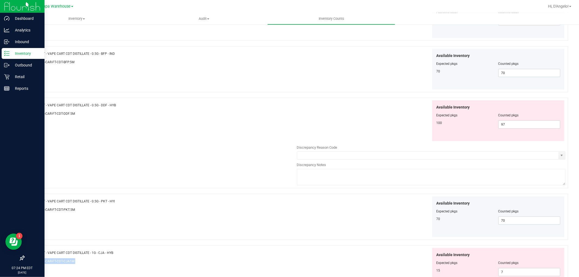
scroll to position [90, 0]
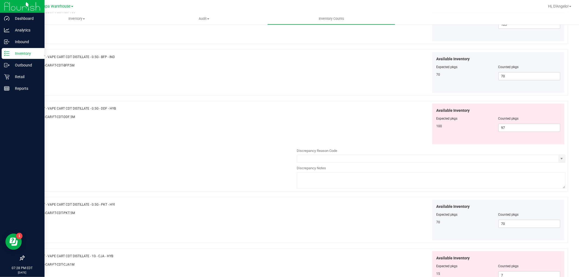
drag, startPoint x: 490, startPoint y: 130, endPoint x: 405, endPoint y: 134, distance: 85.6
click at [410, 133] on div "Available Inventory Expected pkgs Counted pkgs 100 97 97" at bounding box center [431, 124] width 269 height 41
type input "9"
type input "100"
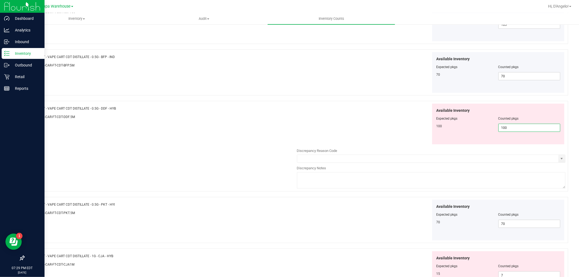
click at [379, 141] on div "Available Inventory Expected pkgs Counted pkgs 100 100 100" at bounding box center [431, 124] width 269 height 41
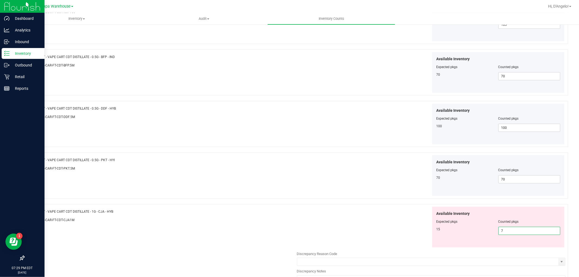
drag, startPoint x: 517, startPoint y: 229, endPoint x: 422, endPoint y: 250, distance: 97.8
click at [425, 250] on div "Available Inventory Expected pkgs Counted pkgs 15 7 7" at bounding box center [431, 250] width 269 height 86
type input "15"
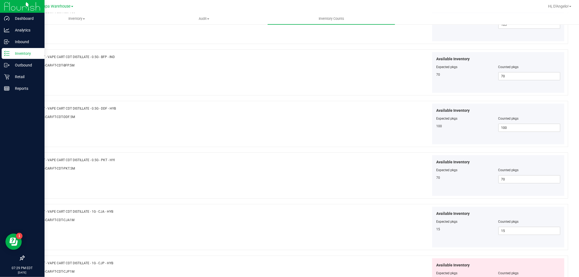
scroll to position [241, 0]
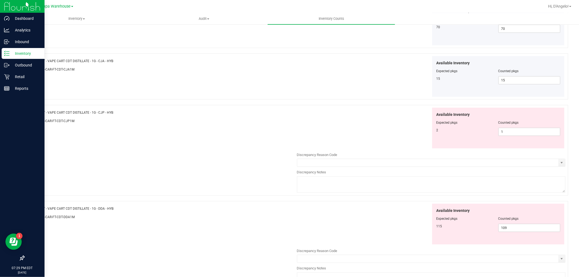
drag, startPoint x: 119, startPoint y: 109, endPoint x: 42, endPoint y: 115, distance: 77.9
click at [42, 115] on div "Name: FT - VAPE CART CDT DISTILLATE - 1G - CJP - HYB SKU: BAP-CAR-FT-CDT-CJP1M" at bounding box center [162, 118] width 269 height 21
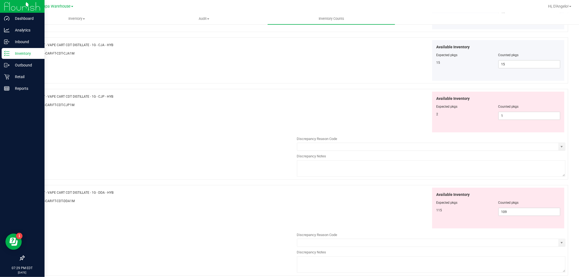
scroll to position [302, 0]
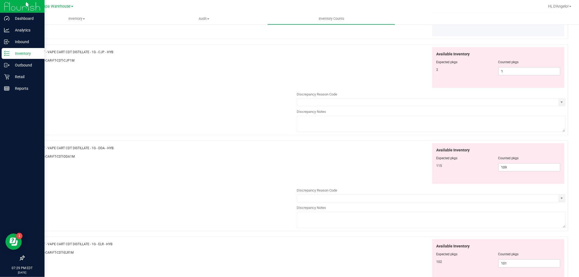
drag, startPoint x: 143, startPoint y: 147, endPoint x: 42, endPoint y: 150, distance: 101.0
click at [42, 150] on div "Name: FT - VAPE CART CDT DISTILLATE - 1G - DDA - HYB" at bounding box center [162, 148] width 269 height 6
drag, startPoint x: 508, startPoint y: 71, endPoint x: 429, endPoint y: 79, distance: 79.4
click at [432, 79] on div "Available Inventory Expected pkgs Counted pkgs 2 1 1" at bounding box center [498, 67] width 132 height 41
drag, startPoint x: 512, startPoint y: 70, endPoint x: 464, endPoint y: 78, distance: 49.0
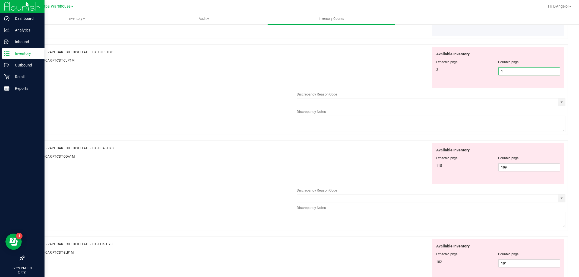
click at [464, 78] on div "Available Inventory Expected pkgs Counted pkgs 2 1 1" at bounding box center [498, 67] width 132 height 41
type input "2"
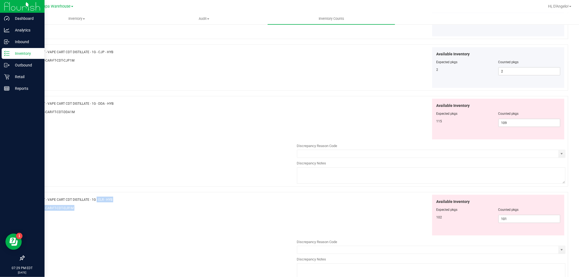
drag, startPoint x: 115, startPoint y: 244, endPoint x: 74, endPoint y: 199, distance: 60.3
click at [74, 199] on div "Name: FT - VAPE CART CDT DISTILLATE - 1G - ELR - HYB" at bounding box center [162, 200] width 269 height 6
click at [136, 208] on div "SKU: BAP-CAR-FT-CDT-ELR1M" at bounding box center [162, 208] width 269 height 6
click at [127, 200] on div "Name: FT - VAPE CART CDT DISTILLATE - 1G - ELR - HYB" at bounding box center [162, 200] width 269 height 6
drag, startPoint x: 123, startPoint y: 199, endPoint x: 43, endPoint y: 202, distance: 80.1
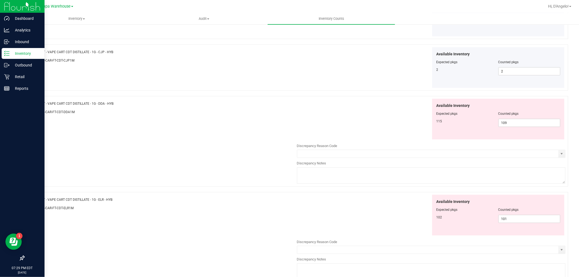
click at [43, 202] on div "Name: FT - VAPE CART CDT DISTILLATE - 1G - ELR - HYB" at bounding box center [162, 200] width 269 height 6
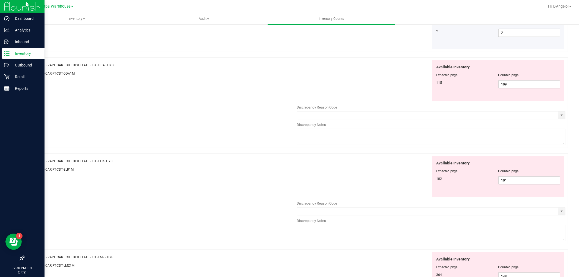
scroll to position [422, 0]
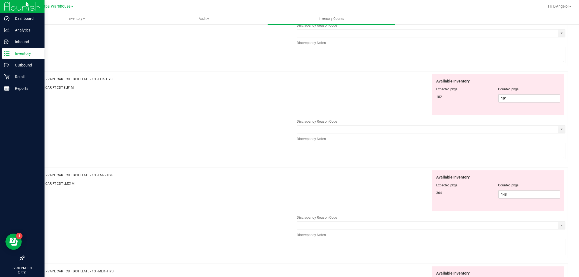
drag, startPoint x: 120, startPoint y: 175, endPoint x: 132, endPoint y: 173, distance: 13.0
click at [120, 175] on div "Name: FT - VAPE CART CDT DISTILLATE - 1G - LMZ - HYB" at bounding box center [162, 175] width 269 height 6
drag, startPoint x: 530, startPoint y: 197, endPoint x: 428, endPoint y: 192, distance: 101.9
click at [432, 192] on div "Available Inventory Expected pkgs Counted pkgs 364 148 148" at bounding box center [498, 190] width 132 height 41
type input "364"
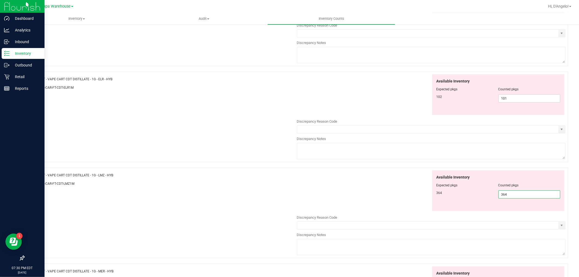
type input "364"
click at [203, 189] on div at bounding box center [162, 187] width 269 height 3
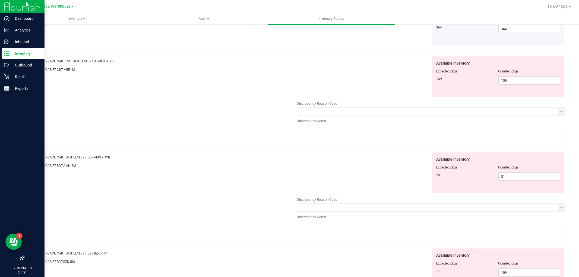
scroll to position [573, 0]
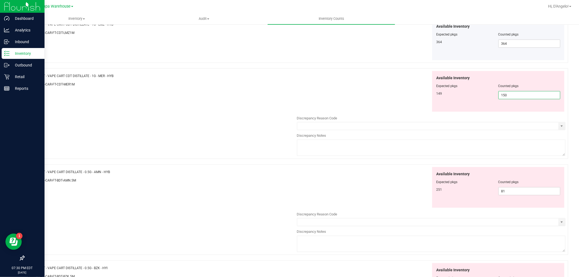
drag, startPoint x: 529, startPoint y: 98, endPoint x: 475, endPoint y: 98, distance: 54.3
click at [475, 98] on div "149 150 150" at bounding box center [498, 95] width 124 height 8
type input "149"
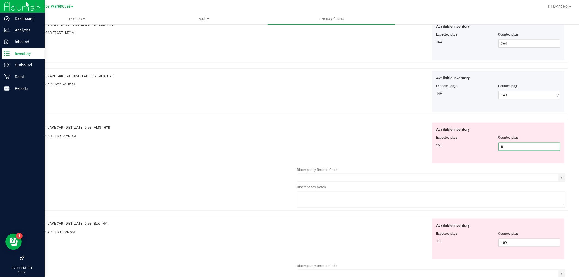
drag, startPoint x: 528, startPoint y: 193, endPoint x: 145, endPoint y: 228, distance: 384.6
type input "251"
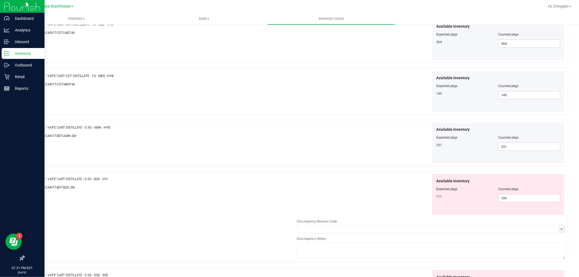
drag, startPoint x: 122, startPoint y: 223, endPoint x: 61, endPoint y: 188, distance: 70.7
click at [61, 188] on div "Name: FT - VAPE CART DISTILLATE - 0.5G - BZK - HYI SKU: BAP-CAR-FT-BDT-BZK.5M" at bounding box center [162, 184] width 269 height 21
click at [111, 187] on div "SKU: BAP-CAR-FT-BDT-BZK.5M" at bounding box center [162, 188] width 269 height 6
drag, startPoint x: 109, startPoint y: 181, endPoint x: 42, endPoint y: 181, distance: 67.9
click at [42, 181] on div "Name: FT - VAPE CART DISTILLATE - 0.5G - BZK - HYI" at bounding box center [162, 179] width 269 height 6
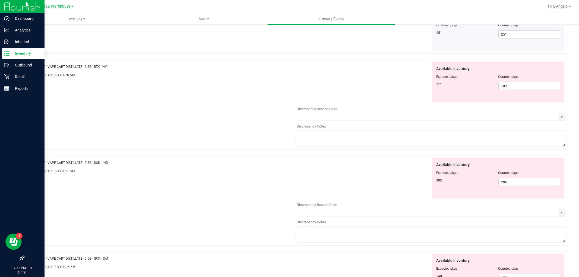
scroll to position [694, 0]
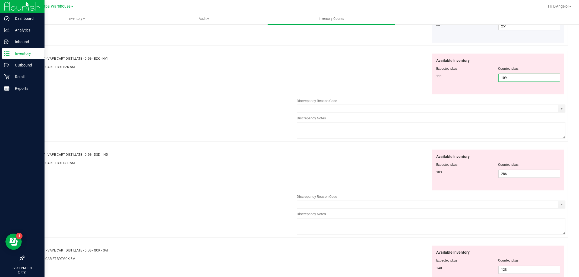
drag, startPoint x: 523, startPoint y: 82, endPoint x: 360, endPoint y: 82, distance: 162.9
click at [360, 82] on div "Available Inventory Expected pkgs Counted pkgs 111 109 109" at bounding box center [431, 74] width 269 height 41
type input "111"
click at [368, 80] on div "Available Inventory Expected pkgs Counted pkgs 111 111 111" at bounding box center [431, 74] width 269 height 41
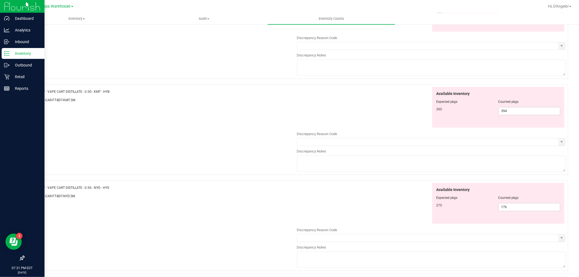
scroll to position [905, 0]
drag, startPoint x: 115, startPoint y: 95, endPoint x: 42, endPoint y: 93, distance: 72.5
click at [42, 93] on div "Name: FT - VAPE CART DISTILLATE - 0.5G - KMT - HYB" at bounding box center [162, 91] width 269 height 6
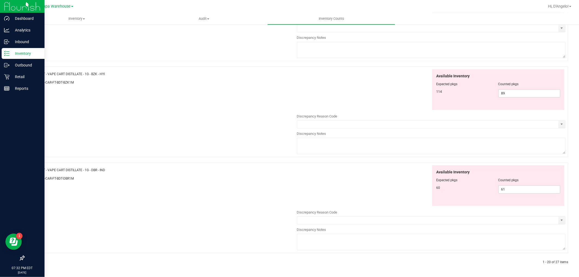
scroll to position [1310, 0]
drag, startPoint x: 108, startPoint y: 168, endPoint x: 41, endPoint y: 170, distance: 66.8
click at [41, 170] on div "Name: FT - VAPE CART DISTILLATE - 1G - DBR - IND" at bounding box center [162, 170] width 269 height 6
click at [38, 261] on link at bounding box center [37, 263] width 2 height 4
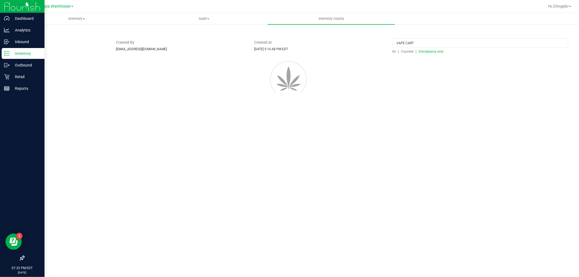
scroll to position [0, 0]
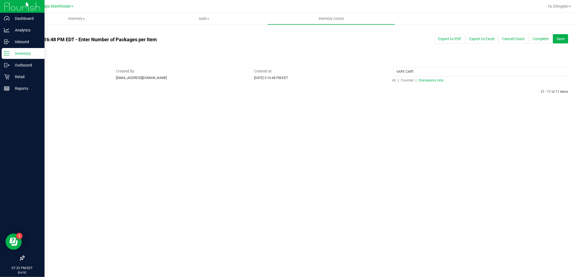
click at [408, 80] on span "Counted" at bounding box center [407, 80] width 12 height 4
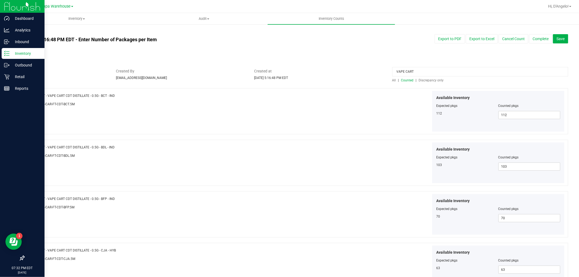
click at [421, 81] on span "Discrepancy only" at bounding box center [431, 80] width 25 height 4
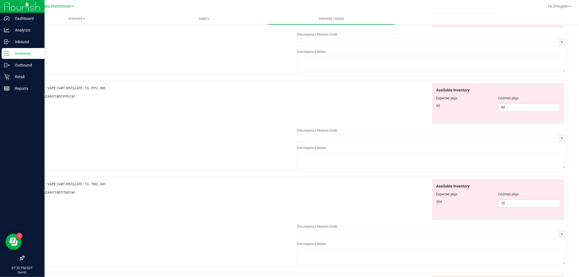
scroll to position [1468, 0]
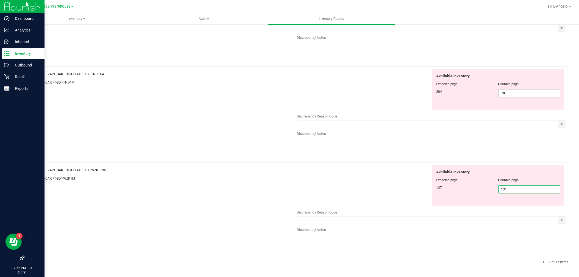
drag, startPoint x: 512, startPoint y: 189, endPoint x: 499, endPoint y: 191, distance: 12.4
click at [499, 191] on span "131 131" at bounding box center [529, 189] width 62 height 8
click at [517, 87] on div at bounding box center [498, 88] width 124 height 3
click at [517, 91] on span "70 70" at bounding box center [529, 93] width 62 height 8
type input "7"
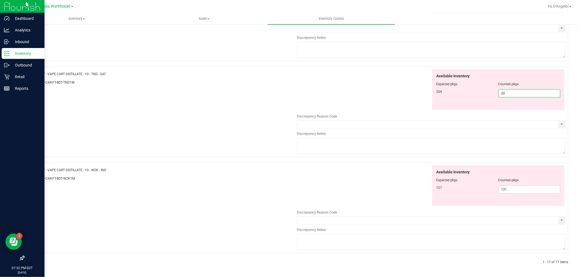
type input "204"
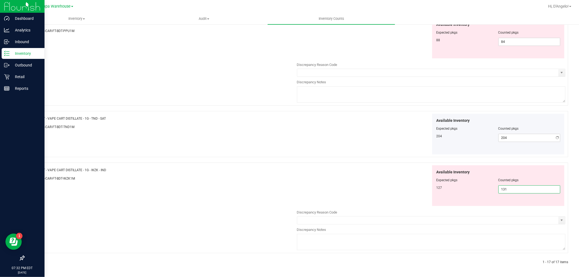
scroll to position [1424, 0]
drag, startPoint x: 511, startPoint y: 186, endPoint x: 417, endPoint y: 197, distance: 94.6
click at [417, 197] on div "Available Inventory Expected pkgs Counted pkgs 127 131 131" at bounding box center [431, 185] width 269 height 41
type input "127"
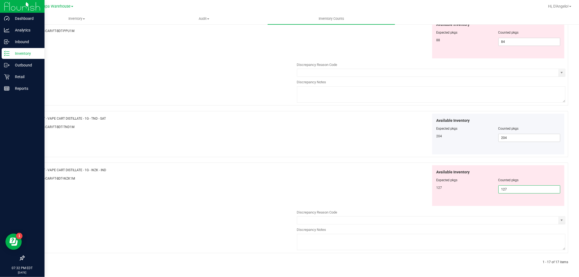
click at [261, 77] on div "Name: FT - VAPE CART DISTILLATE - 1G - PPU - IND SKU: BAP-CAR-FT-BDT-PPU1M Avai…" at bounding box center [296, 60] width 544 height 91
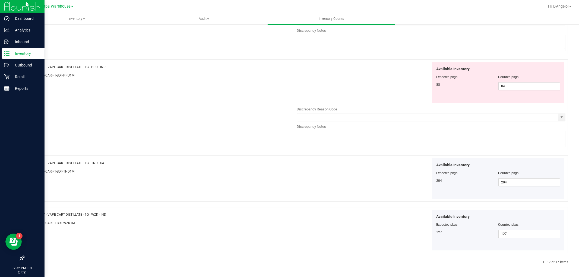
drag, startPoint x: 116, startPoint y: 69, endPoint x: 42, endPoint y: 67, distance: 73.9
click at [42, 67] on div "Name: FT - VAPE CART DISTILLATE - 1G - PPU - IND" at bounding box center [162, 67] width 269 height 6
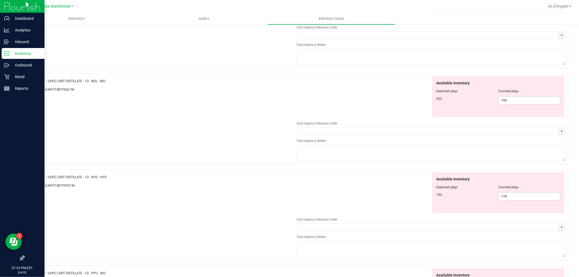
scroll to position [1168, 0]
drag, startPoint x: 520, startPoint y: 102, endPoint x: 284, endPoint y: 106, distance: 235.9
click at [284, 106] on div "Name: FT - VAPE CART DISTILLATE - 1G - NOL - IND SKU: BAP-CAR-FT-BDT-NOL1M Avai…" at bounding box center [296, 119] width 544 height 91
type input "362"
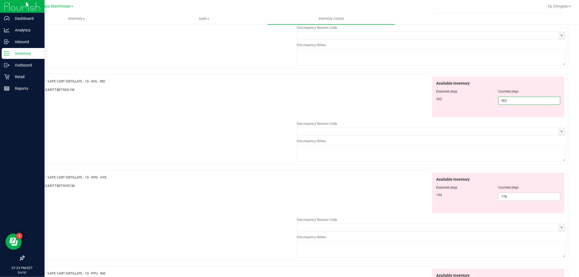
click at [282, 107] on div "Name: FT - VAPE CART DISTILLATE - 1G - NOL - IND SKU: BAP-CAR-FT-BDT-NOL1M Avai…" at bounding box center [296, 119] width 544 height 91
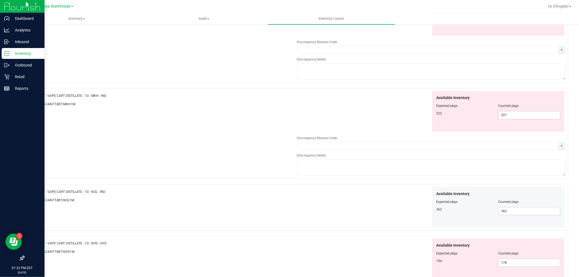
scroll to position [1017, 0]
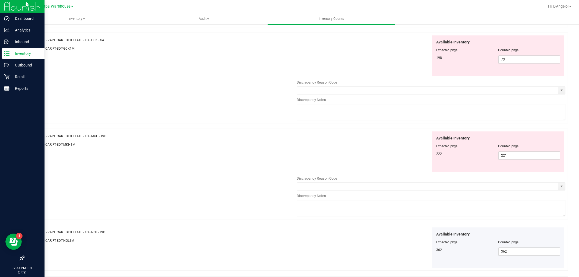
drag, startPoint x: 140, startPoint y: 139, endPoint x: 42, endPoint y: 140, distance: 98.3
click at [42, 139] on div "Name: FT - VAPE CART DISTILLATE - 1G - MKH - IND" at bounding box center [162, 136] width 269 height 6
drag, startPoint x: 522, startPoint y: 64, endPoint x: 422, endPoint y: 63, distance: 99.6
click at [422, 63] on div "Available Inventory Expected pkgs Counted pkgs 198 73 73" at bounding box center [431, 55] width 269 height 41
type input "198"
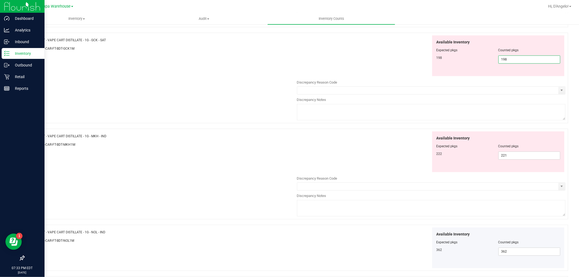
type input "198"
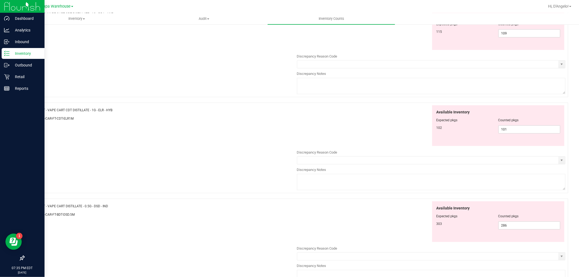
scroll to position [0, 0]
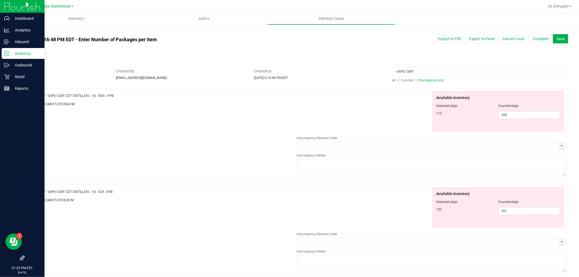
drag, startPoint x: 426, startPoint y: 70, endPoint x: 308, endPoint y: 69, distance: 117.8
click at [309, 69] on div "Status In Review Created By djeanmarie@liveparallel.com Created at Aug 25, 2025…" at bounding box center [296, 75] width 552 height 14
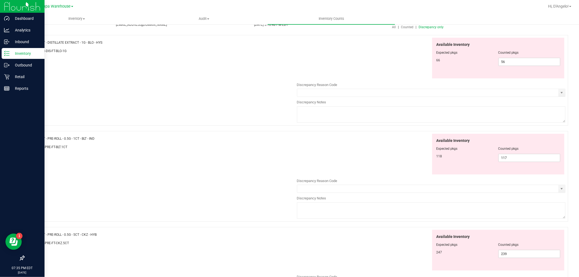
scroll to position [121, 0]
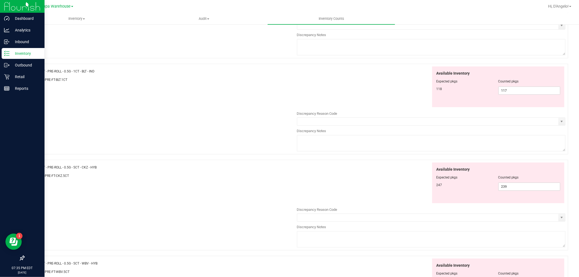
click at [517, 86] on div at bounding box center [498, 85] width 124 height 3
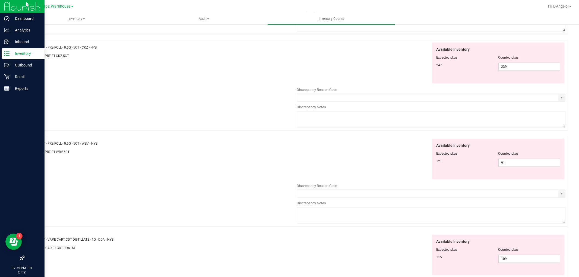
scroll to position [241, 0]
drag, startPoint x: 508, startPoint y: 163, endPoint x: 457, endPoint y: 163, distance: 50.5
click at [459, 163] on div "121 91 91" at bounding box center [498, 162] width 124 height 8
type input "121"
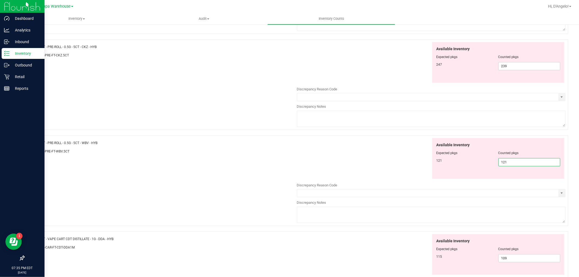
click at [369, 165] on div "Available Inventory Expected pkgs Counted pkgs 121 121 121" at bounding box center [431, 158] width 269 height 41
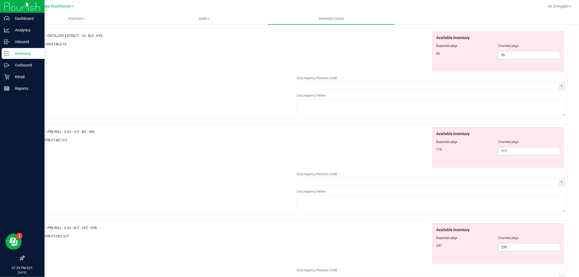
scroll to position [60, 0]
drag, startPoint x: 510, startPoint y: 153, endPoint x: 345, endPoint y: 157, distance: 165.6
click at [384, 153] on div "Available Inventory Expected pkgs Counted pkgs 118 117 117" at bounding box center [431, 147] width 269 height 41
type input "118"
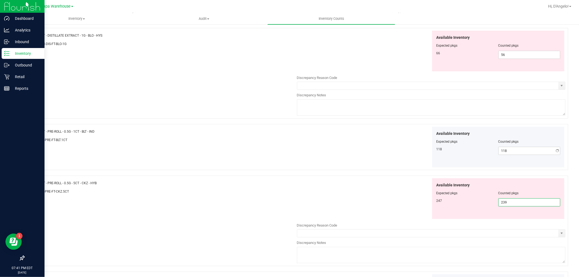
drag, startPoint x: 517, startPoint y: 251, endPoint x: 478, endPoint y: 252, distance: 38.3
click at [483, 256] on div "Available Inventory Expected pkgs Counted pkgs 247 239 239" at bounding box center [431, 221] width 269 height 86
type input "247"
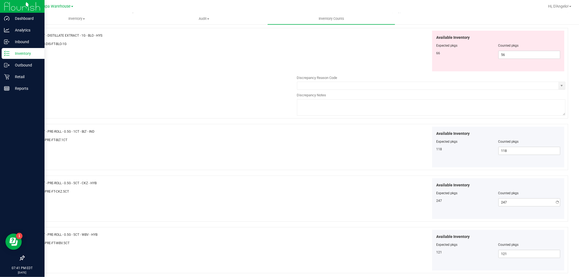
click at [184, 60] on div "Name: FT - DISTILLATE EXTRACT - 1G - BLO - HYS SKU: CON-DIS-FT-BLO-1G Available…" at bounding box center [296, 73] width 544 height 91
drag, startPoint x: 524, startPoint y: 55, endPoint x: 295, endPoint y: 43, distance: 229.7
click at [312, 51] on div "Available Inventory Expected pkgs Counted pkgs 66 56 56" at bounding box center [431, 51] width 269 height 41
type input "66"
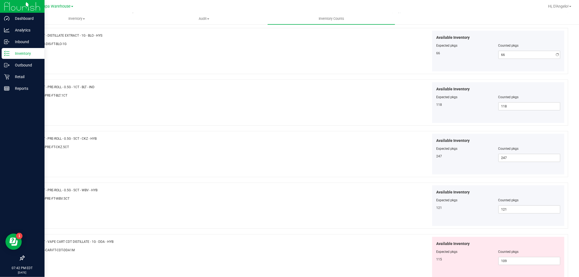
click at [297, 43] on div "Available Inventory Expected pkgs Counted pkgs 66 66 66" at bounding box center [431, 51] width 269 height 41
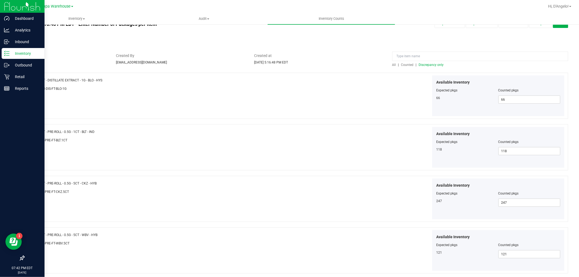
scroll to position [0, 0]
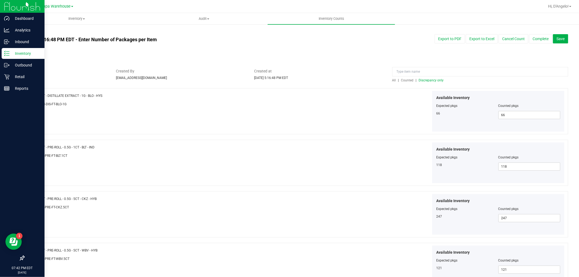
click at [401, 82] on span "Counted" at bounding box center [407, 80] width 12 height 4
click at [419, 80] on span "Discrepancy only" at bounding box center [431, 80] width 25 height 4
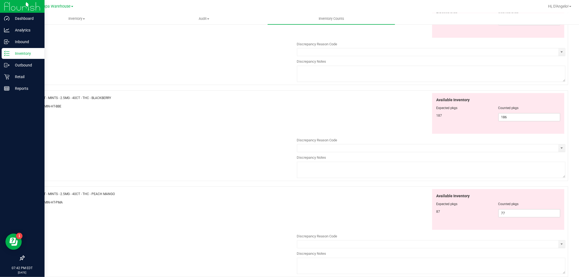
scroll to position [1516, 0]
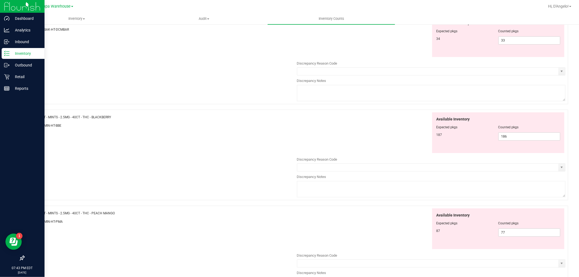
drag, startPoint x: 146, startPoint y: 119, endPoint x: 41, endPoint y: 118, distance: 104.8
click at [41, 118] on div "Name: HT - MINTS - 2.5MG - 40CT - THC - BLACKBERRY SKU: EDI-MIN-HT-BBE" at bounding box center [162, 122] width 269 height 21
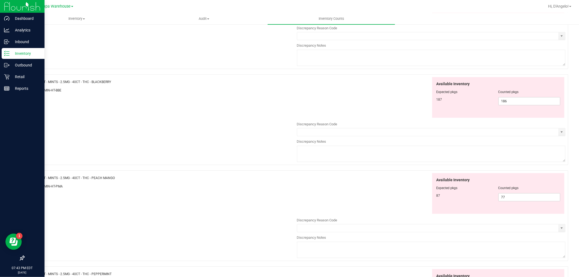
scroll to position [1606, 0]
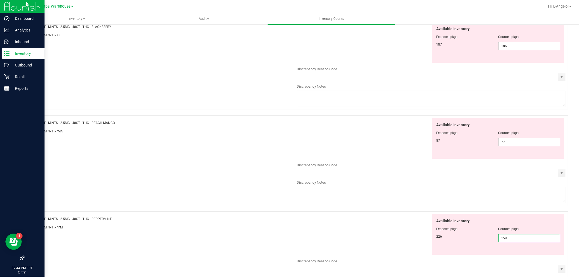
drag, startPoint x: 514, startPoint y: 244, endPoint x: 466, endPoint y: 243, distance: 47.3
click at [466, 242] on div "226 159 159" at bounding box center [498, 238] width 124 height 8
type input "226"
click at [180, 166] on div "Name: HT - MINTS - 2.5MG - 40CT - THC - PEACH MANGO SKU: EDI-MIN-HT-PMA Availab…" at bounding box center [296, 160] width 544 height 91
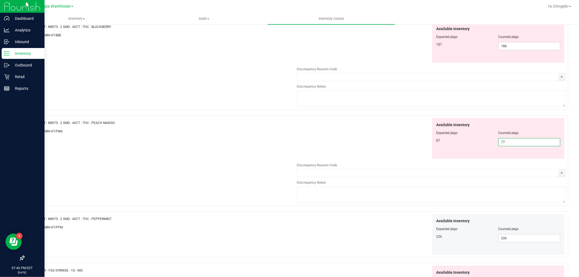
click at [526, 146] on span "77 77" at bounding box center [529, 142] width 62 height 8
type input "7"
type input "87"
click at [236, 50] on div "Name: HT - MINTS - 2.5MG - 40CT - THC - BLACKBERRY SKU: EDI-MIN-HT-BBE Availabl…" at bounding box center [296, 64] width 544 height 91
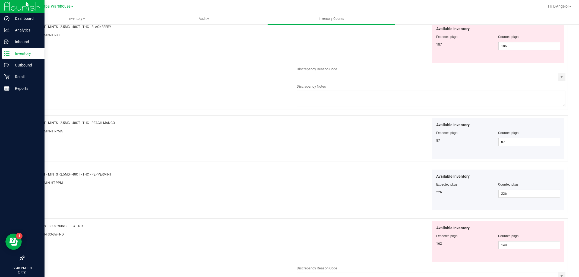
drag, startPoint x: 122, startPoint y: 25, endPoint x: 42, endPoint y: 31, distance: 80.8
click at [42, 31] on div "Name: HT - MINTS - 2.5MG - 40CT - THC - BLACKBERRY SKU: EDI-MIN-HT-BBE Availabl…" at bounding box center [296, 64] width 544 height 91
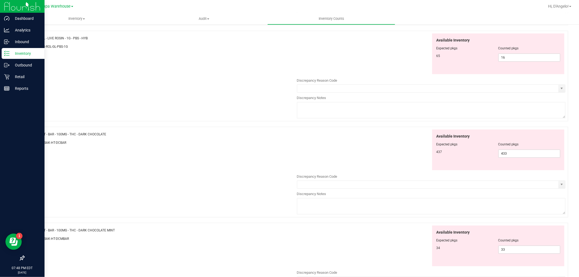
scroll to position [1396, 0]
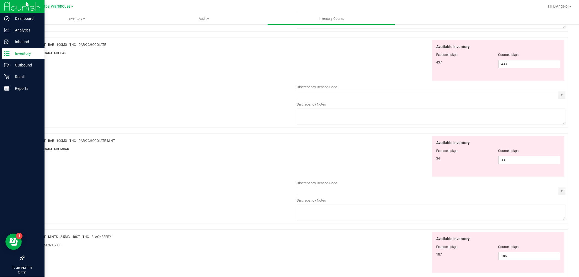
drag, startPoint x: 111, startPoint y: 48, endPoint x: 41, endPoint y: 47, distance: 69.8
click at [41, 47] on div "Name: HT - BAR - 100MG - THC - DARK CHOCOLATE" at bounding box center [162, 45] width 269 height 6
drag, startPoint x: 103, startPoint y: 145, endPoint x: 42, endPoint y: 141, distance: 61.5
click at [42, 141] on div "Name: HT - BAR - 100MG - THC - DARK CHOCOLATE MINT SKU: EDI-BAK-HT-DCMBAR" at bounding box center [162, 146] width 269 height 21
drag, startPoint x: 116, startPoint y: 47, endPoint x: 41, endPoint y: 50, distance: 75.3
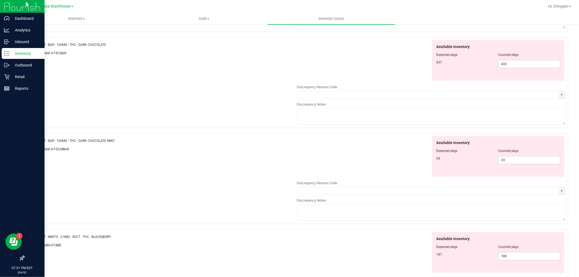
click at [41, 48] on div "Name: HT - BAR - 100MG - THC - DARK CHOCOLATE" at bounding box center [162, 45] width 269 height 6
drag, startPoint x: 508, startPoint y: 162, endPoint x: 348, endPoint y: 159, distance: 160.4
click at [357, 159] on div "Available Inventory Expected pkgs Counted pkgs 34 33 33" at bounding box center [431, 156] width 269 height 41
type input "34"
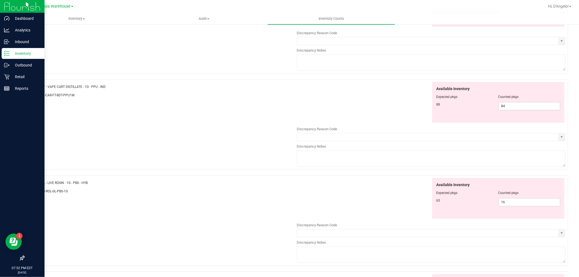
scroll to position [1155, 0]
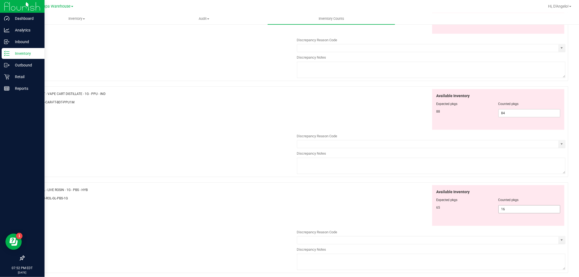
type input "34"
click at [504, 213] on span "16 16" at bounding box center [529, 209] width 62 height 8
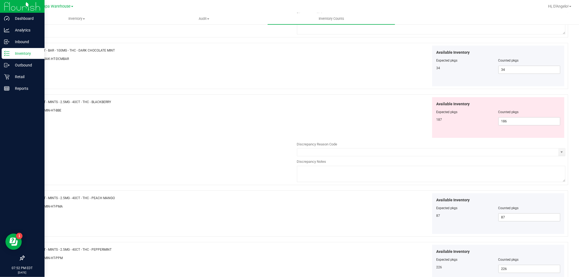
scroll to position [1623, 0]
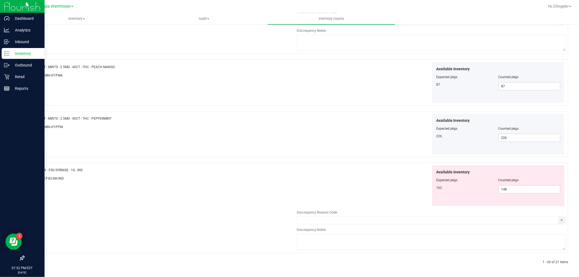
click at [157, 119] on div "Name: HT - MINTS - 2.5MG - 40CT - THC - PEPPERMINT" at bounding box center [162, 119] width 269 height 6
click at [36, 261] on icon at bounding box center [37, 262] width 2 height 3
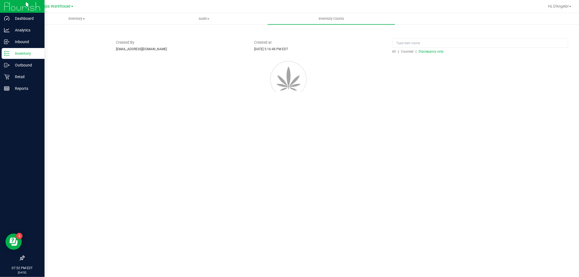
scroll to position [0, 0]
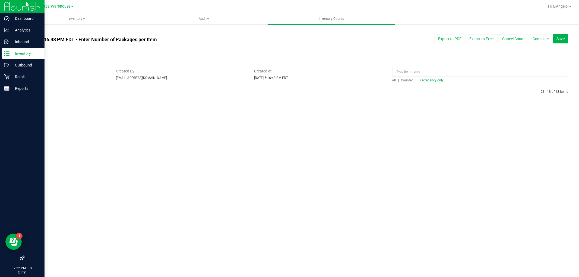
click at [407, 79] on span "Counted" at bounding box center [407, 80] width 12 height 4
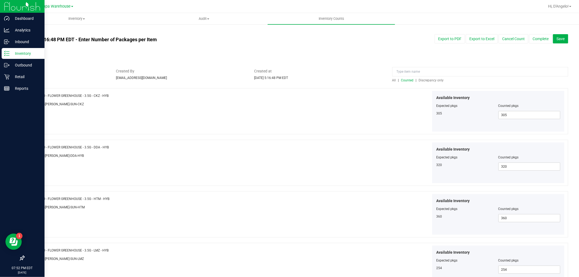
click at [425, 77] on div at bounding box center [480, 73] width 176 height 10
click at [428, 79] on span "Discrepancy only" at bounding box center [431, 80] width 25 height 4
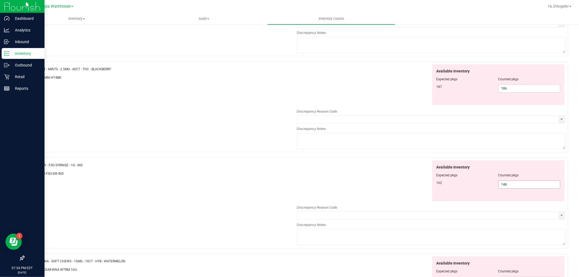
scroll to position [1387, 0]
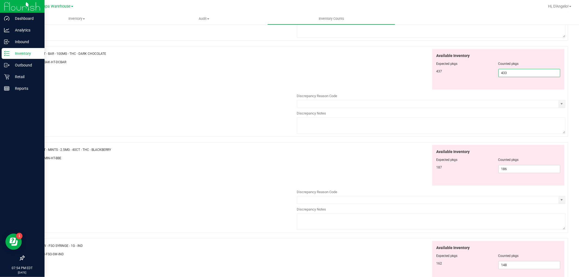
drag, startPoint x: 509, startPoint y: 79, endPoint x: 355, endPoint y: 102, distance: 155.9
click at [378, 99] on div "Available Inventory Expected pkgs Counted pkgs 437 433 433" at bounding box center [431, 92] width 269 height 86
type input "437"
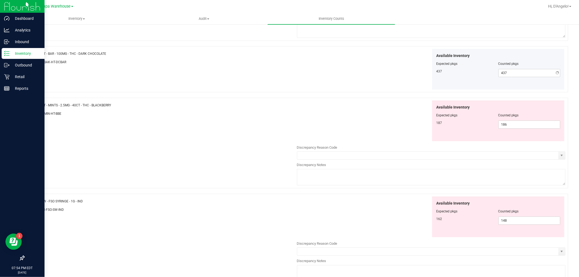
click at [359, 51] on div "Name: HT - BAR - 100MG - THC - DARK CHOCOLATE SKU: EDI-BAK-HT-DCBAR Available I…" at bounding box center [296, 69] width 544 height 46
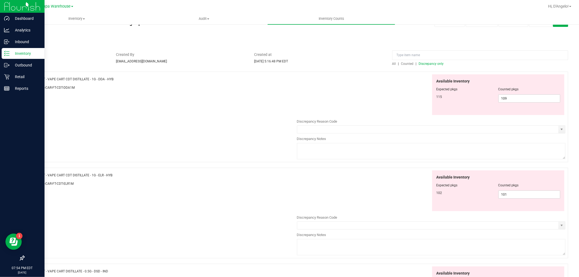
scroll to position [0, 0]
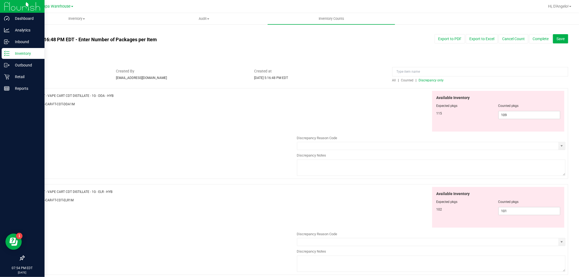
drag, startPoint x: 124, startPoint y: 193, endPoint x: 40, endPoint y: 189, distance: 83.9
click at [40, 189] on div "Name: FT - VAPE CART CDT DISTILLATE - 1G - ELR - HYB" at bounding box center [162, 192] width 269 height 6
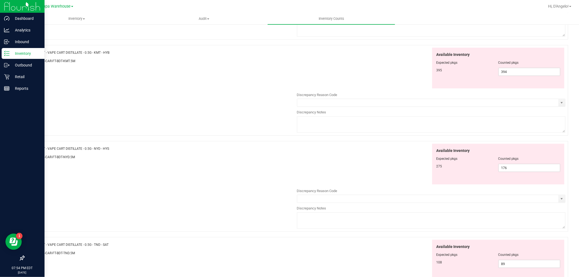
scroll to position [513, 0]
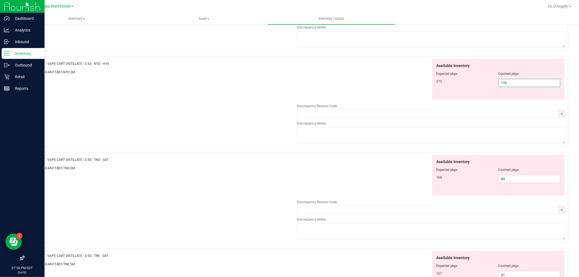
drag, startPoint x: 512, startPoint y: 85, endPoint x: 365, endPoint y: 83, distance: 146.9
click at [366, 83] on div "Available Inventory Expected pkgs Counted pkgs 275 176 176" at bounding box center [431, 79] width 269 height 41
type input "275"
click at [227, 93] on div "Name: FT - VAPE CART DISTILLATE - 0.5G - NYD - HYS SKU: BAP-CAR-FT-BDT-NYD.5M A…" at bounding box center [296, 101] width 544 height 91
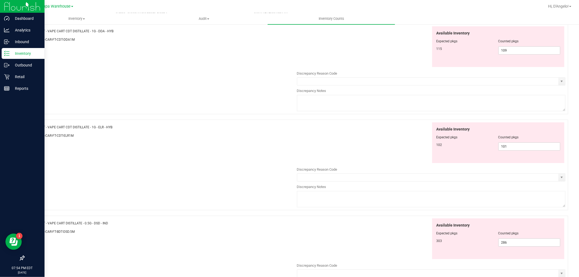
scroll to position [0, 0]
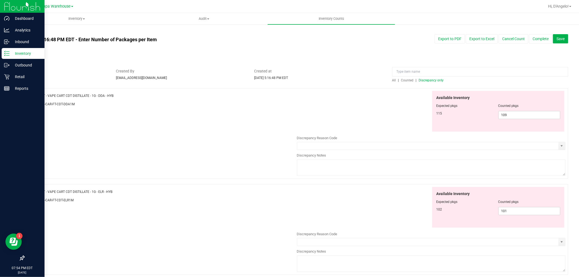
click at [407, 81] on span "Counted" at bounding box center [407, 80] width 12 height 4
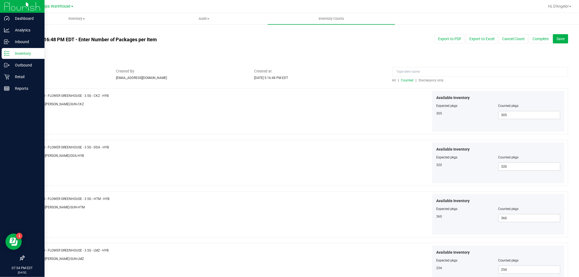
click at [419, 80] on span "Discrepancy only" at bounding box center [431, 80] width 25 height 4
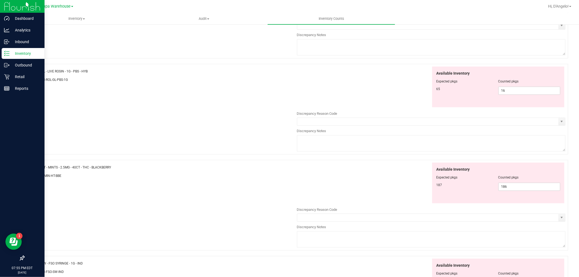
scroll to position [1176, 0]
drag, startPoint x: 99, startPoint y: 76, endPoint x: 43, endPoint y: 73, distance: 56.0
click at [43, 73] on div "Name: GL - LIVE ROSIN - 1G - PBS - HYB" at bounding box center [162, 73] width 269 height 6
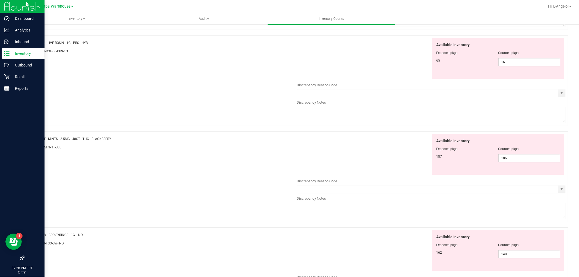
scroll to position [1191, 0]
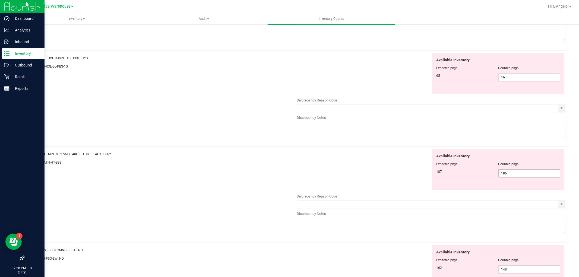
click at [527, 178] on span "186 186" at bounding box center [529, 173] width 62 height 8
type input "187"
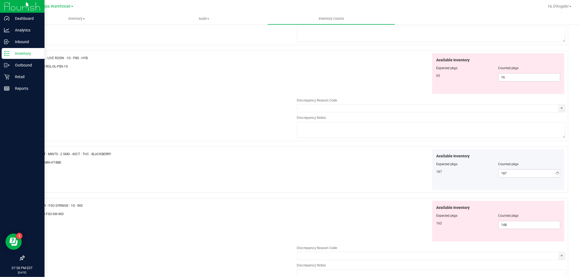
click at [106, 94] on div "Name: GL - LIVE ROSIN - 1G - PBS - HYB SKU: CON-ROL-GL-PBS-1G Available Invento…" at bounding box center [296, 95] width 544 height 91
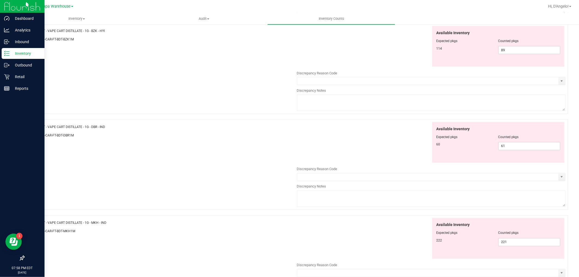
scroll to position [739, 0]
drag, startPoint x: 514, startPoint y: 240, endPoint x: 469, endPoint y: 240, distance: 45.9
click at [472, 240] on div "222 221 221" at bounding box center [498, 241] width 124 height 8
type input "222"
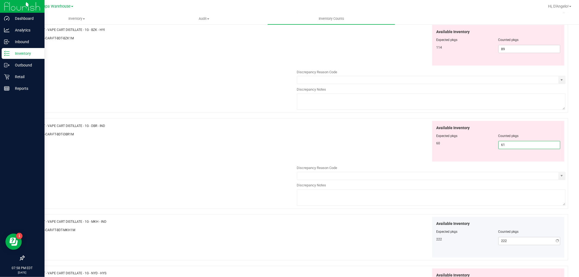
drag, startPoint x: 519, startPoint y: 147, endPoint x: 119, endPoint y: 198, distance: 403.6
click at [140, 198] on div "Name: FT - VAPE CART DISTILLATE - 1G - DBR - IND SKU: BAP-CAR-FT-BDT-DBR1M Avai…" at bounding box center [296, 163] width 544 height 91
type input "60"
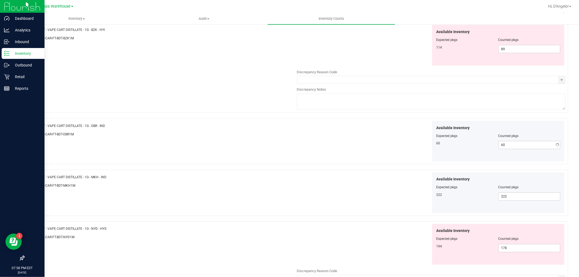
click at [131, 198] on div "Name: FT - VAPE CART CDT DISTILLATE - 1G - DDA - HYB SKU: BAP-CAR-FT-CDT-DDA1M …" at bounding box center [296, 55] width 544 height 1410
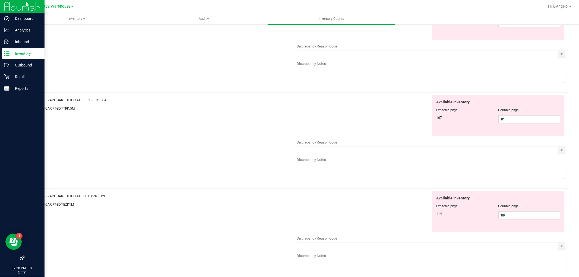
scroll to position [558, 0]
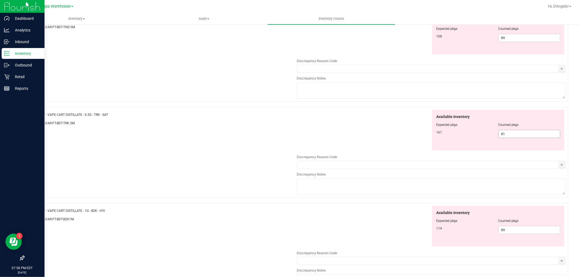
drag, startPoint x: 518, startPoint y: 134, endPoint x: 250, endPoint y: 138, distance: 268.5
click at [250, 138] on div "Name: FT - VAPE CART DISTILLATE - 0.5G - TRK - SAT SKU: BAP-CAR-FT-BDT-TRK.5M A…" at bounding box center [296, 152] width 544 height 91
type input "167"
click at [218, 134] on div "Name: FT - VAPE CART DISTILLATE - 0.5G - TRK - SAT SKU: BAP-CAR-FT-BDT-TRK.5M A…" at bounding box center [296, 152] width 544 height 91
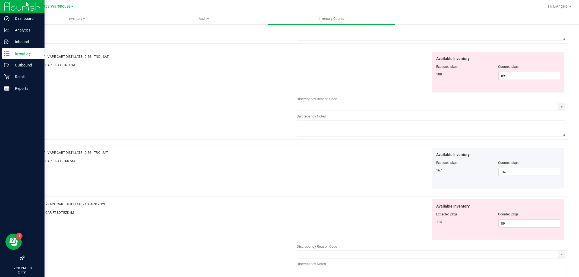
scroll to position [437, 0]
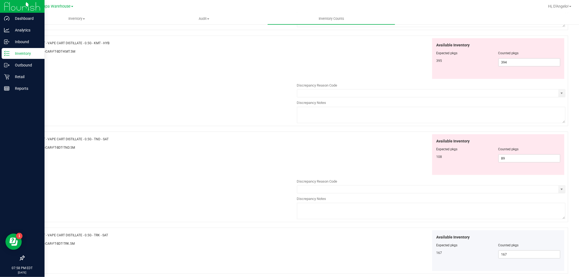
drag, startPoint x: 128, startPoint y: 44, endPoint x: 58, endPoint y: 43, distance: 69.2
click at [58, 43] on div "Name: FT - VAPE CART DISTILLATE - 0.5G - KMT - HYB" at bounding box center [162, 43] width 269 height 6
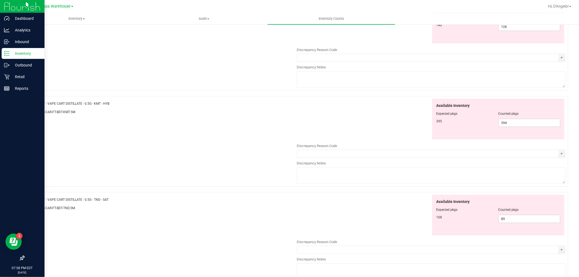
click at [187, 105] on div "Name: FT - VAPE CART DISTILLATE - 0.5G - KMT - HYB" at bounding box center [162, 104] width 269 height 6
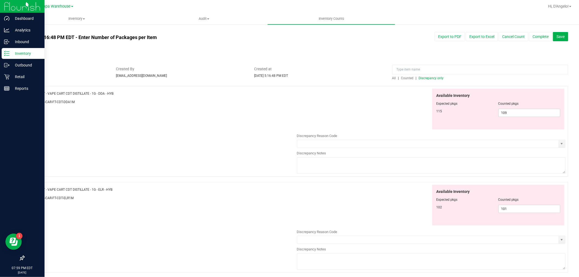
scroll to position [0, 0]
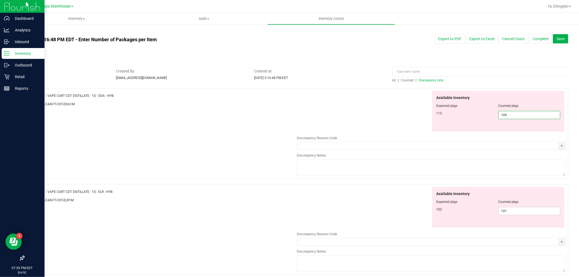
drag, startPoint x: 508, startPoint y: 115, endPoint x: 293, endPoint y: 109, distance: 215.1
click at [314, 122] on div "Available Inventory Expected pkgs Counted pkgs 115 109 109" at bounding box center [431, 111] width 269 height 41
type input "115"
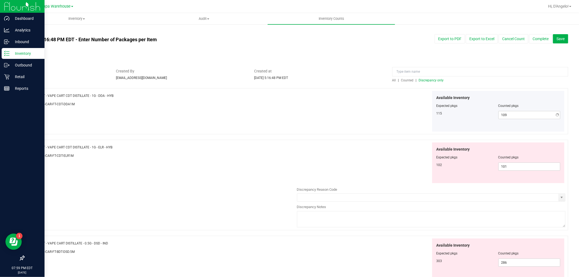
type input "115"
drag, startPoint x: 502, startPoint y: 166, endPoint x: 269, endPoint y: 171, distance: 232.4
click at [269, 171] on div "Name: FT - VAPE CART CDT DISTILLATE - 1G - ELR - HYB SKU: BAP-CAR-FT-CDT-ELR1M …" at bounding box center [296, 185] width 544 height 91
type input "102"
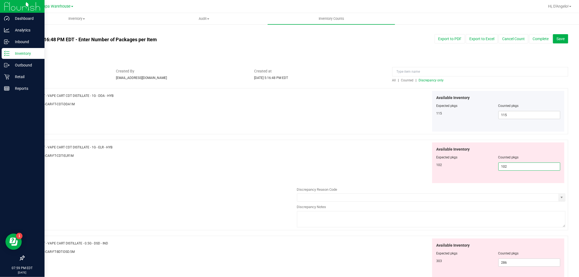
click at [246, 167] on div "Name: FT - VAPE CART CDT DISTILLATE - 1G - ELR - HYB SKU: BAP-CAR-FT-CDT-ELR1M …" at bounding box center [296, 185] width 544 height 91
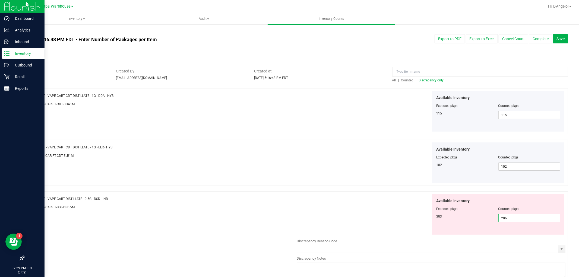
drag, startPoint x: 547, startPoint y: 216, endPoint x: 77, endPoint y: 205, distance: 469.8
click at [93, 212] on div "Name: FT - VAPE CART DISTILLATE - 0.5G - DSD - IND SKU: BAP-CAR-FT-BDT-DSD.5M A…" at bounding box center [296, 236] width 544 height 91
type input "303"
click at [86, 204] on div "SKU: BAP-CAR-FT-BDT-DSD.5M" at bounding box center [162, 207] width 269 height 6
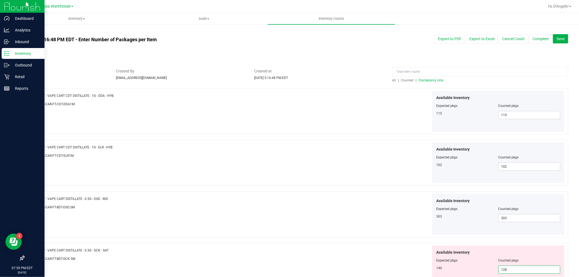
drag, startPoint x: 513, startPoint y: 271, endPoint x: 281, endPoint y: 253, distance: 232.5
click at [299, 257] on div "Available Inventory Expected pkgs Counted pkgs 140 128 128" at bounding box center [431, 266] width 269 height 41
type input "140"
click at [261, 237] on div "Name: FT - VAPE CART DISTILLATE - 0.5G - DSD - IND SKU: BAP-CAR-FT-BDT-DSD.5M A…" at bounding box center [296, 214] width 544 height 46
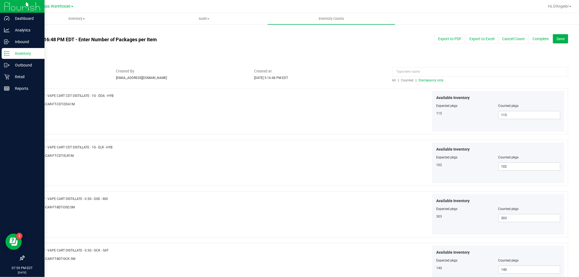
scroll to position [181, 0]
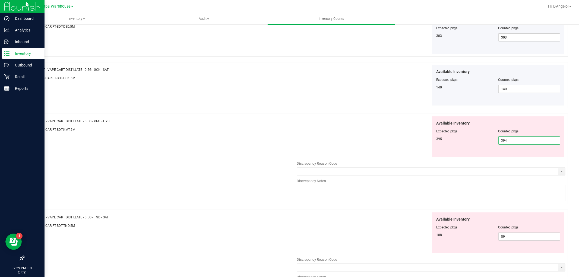
drag, startPoint x: 512, startPoint y: 139, endPoint x: 24, endPoint y: 151, distance: 488.0
click at [72, 151] on div "Name: FT - VAPE CART DISTILLATE - 0.5G - KMT - HYB SKU: BAP-CAR-FT-BDT-KMT.5M A…" at bounding box center [296, 159] width 544 height 91
type input "395"
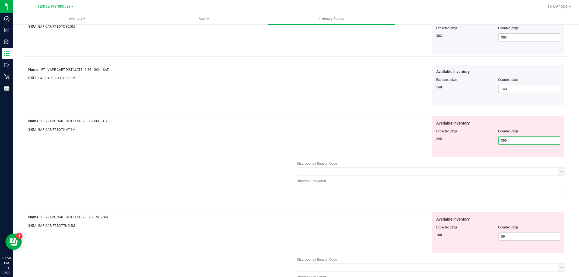
type input "395"
click at [205, 257] on div "Name: FT - VAPE CART DISTILLATE - 0.5G - TND - SAT SKU: BAP-CAR-FT-BDT-TND.5M A…" at bounding box center [296, 258] width 544 height 96
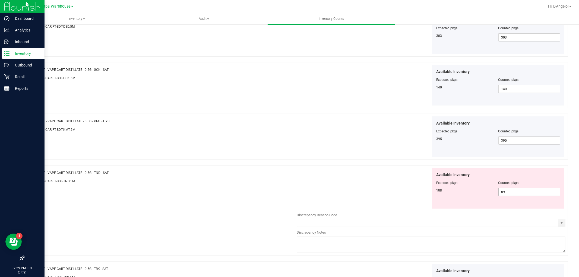
drag, startPoint x: 418, startPoint y: 191, endPoint x: 12, endPoint y: 132, distance: 410.6
click at [159, 170] on div "Name: FT - VAPE CART DISTILLATE - 0.5G - TND - SAT SKU: BAP-CAR-FT-BDT-TND.5M A…" at bounding box center [296, 210] width 544 height 91
type input "0"
type input "108"
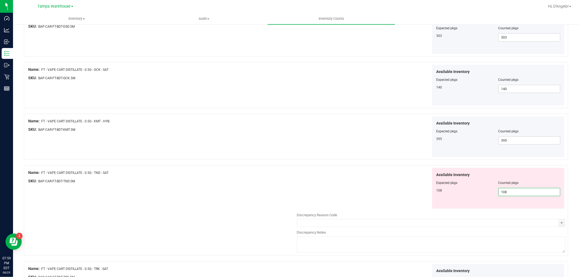
type input "108"
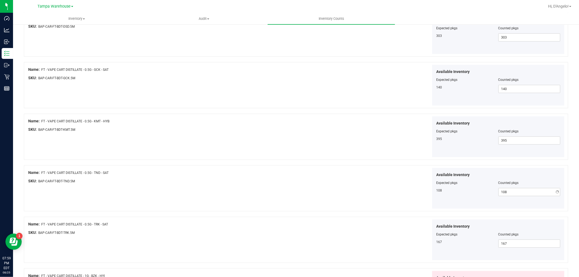
click at [216, 135] on div at bounding box center [162, 133] width 269 height 3
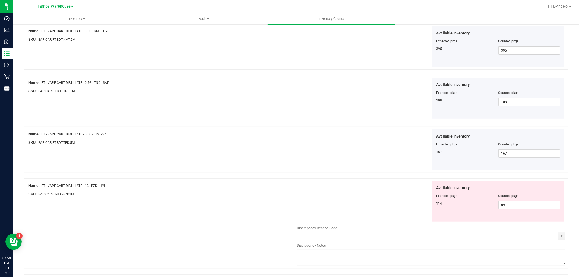
scroll to position [271, 0]
drag, startPoint x: 515, startPoint y: 207, endPoint x: 80, endPoint y: 267, distance: 439.3
click at [211, 248] on div "Name: FT - VAPE CART DISTILLATE - 1G - BZK - HYI SKU: BAP-CAR-FT-BDT-BZK1M Avai…" at bounding box center [296, 223] width 544 height 91
type input "114"
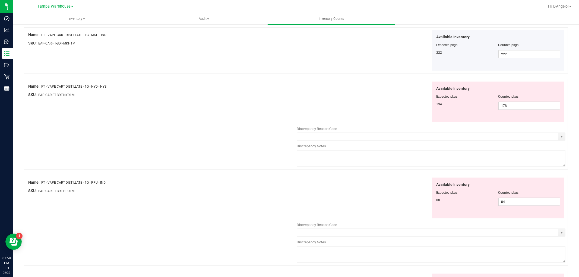
scroll to position [452, 0]
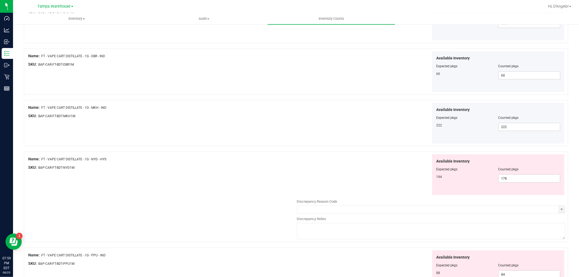
drag, startPoint x: 496, startPoint y: 184, endPoint x: 494, endPoint y: 179, distance: 5.1
click at [494, 182] on div "Available Inventory Expected pkgs Counted pkgs 194 178 178" at bounding box center [498, 174] width 132 height 41
click at [534, 175] on span "178 178" at bounding box center [529, 179] width 62 height 8
drag, startPoint x: 531, startPoint y: 184, endPoint x: 455, endPoint y: 168, distance: 77.0
click at [455, 168] on div "Available Inventory Expected pkgs Counted pkgs 194 178 178" at bounding box center [498, 174] width 132 height 41
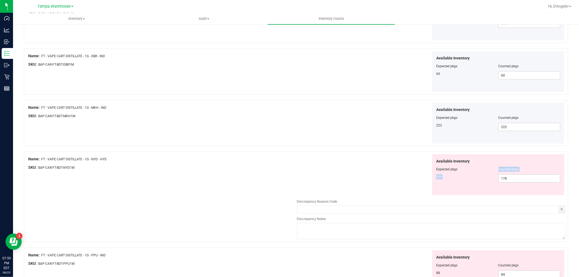
click at [527, 169] on div "Counted pkgs" at bounding box center [529, 169] width 62 height 5
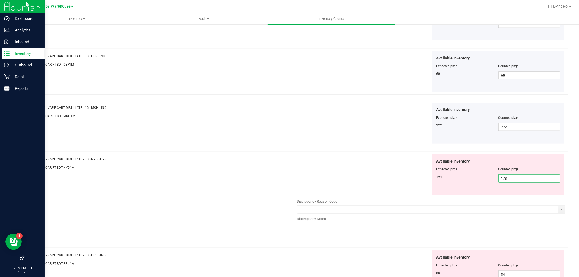
drag, startPoint x: 529, startPoint y: 178, endPoint x: 0, endPoint y: 201, distance: 529.6
click at [132, 189] on div "Name: FT - VAPE CART DISTILLATE - 1G - NYD - HYS SKU: BAP-CAR-FT-BDT-NYD1M Avai…" at bounding box center [296, 197] width 544 height 91
type input "194"
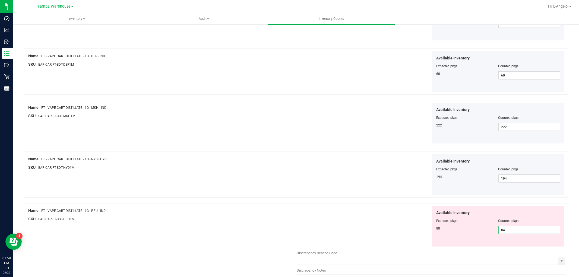
drag, startPoint x: 521, startPoint y: 229, endPoint x: 285, endPoint y: 229, distance: 236.2
click at [285, 229] on div "Name: FT - VAPE CART DISTILLATE - 1G - PPU - IND SKU: BAP-CAR-FT-BDT-PPU1M Avai…" at bounding box center [296, 248] width 544 height 91
type input "88"
click at [289, 235] on div "Name: FT - VAPE CART DISTILLATE - 1G - PPU - IND SKU: BAP-CAR-FT-BDT-PPU1M Avai…" at bounding box center [296, 248] width 544 height 91
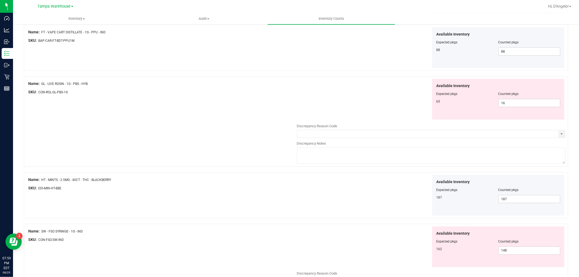
scroll to position [633, 0]
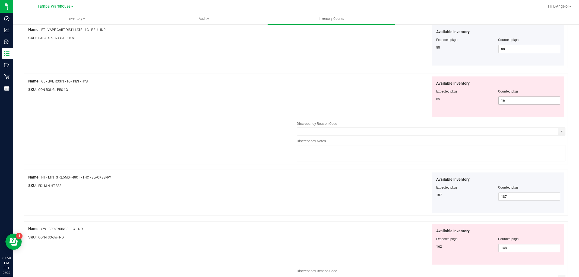
drag, startPoint x: 526, startPoint y: 99, endPoint x: 117, endPoint y: 84, distance: 409.4
click at [226, 99] on div "Name: GL - LIVE ROSIN - 1G - PBS - HYB SKU: CON-ROL-GL-PBS-1G Available Invento…" at bounding box center [296, 119] width 544 height 91
drag, startPoint x: 506, startPoint y: 250, endPoint x: 174, endPoint y: 214, distance: 333.9
type input "162"
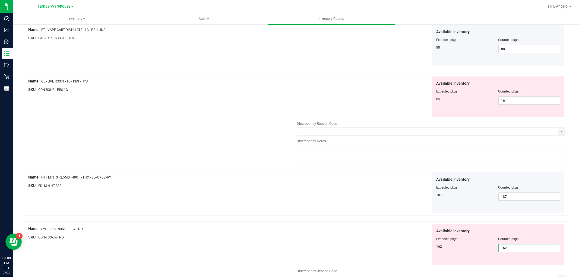
type input "162"
click at [185, 213] on div "Name: HT - MINTS - 2.5MG - 40CT - THC - BLACKBERRY SKU: EDI-MIN-HT-BBE Availabl…" at bounding box center [296, 193] width 544 height 46
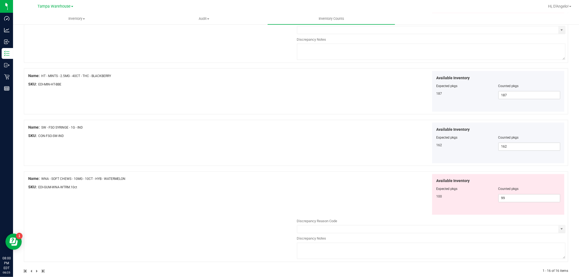
scroll to position [745, 0]
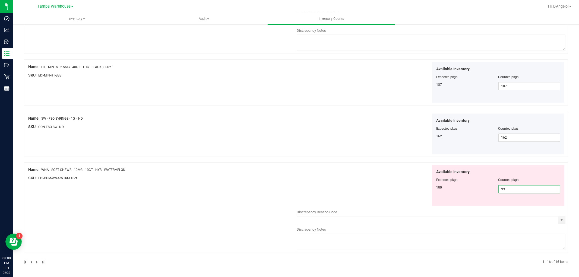
drag, startPoint x: 511, startPoint y: 188, endPoint x: 421, endPoint y: 189, distance: 90.1
click at [447, 188] on div "100 99 99" at bounding box center [498, 189] width 124 height 8
type input "9"
type input "100"
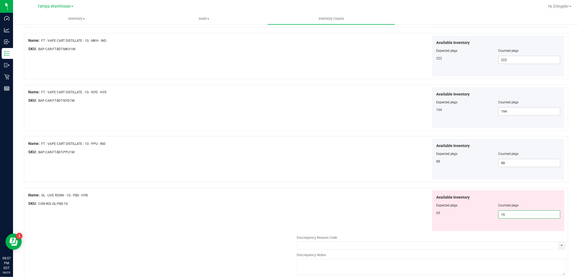
drag, startPoint x: 514, startPoint y: 219, endPoint x: 255, endPoint y: 214, distance: 259.3
click at [255, 214] on div "Name: GL - LIVE ROSIN - 1G - PBS - HYB SKU: CON-ROL-GL-PBS-1G Available Invento…" at bounding box center [296, 233] width 544 height 91
type input "65"
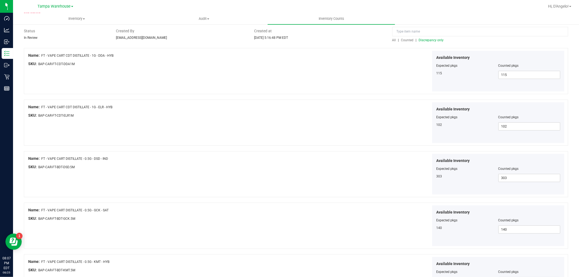
scroll to position [0, 0]
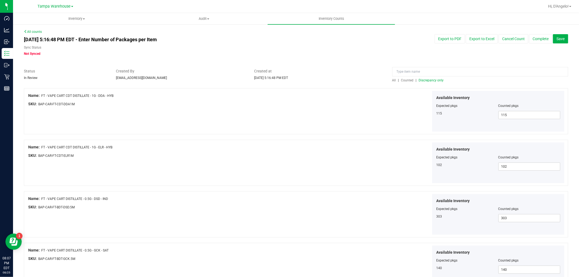
click at [407, 82] on span "Counted" at bounding box center [407, 80] width 12 height 4
click at [533, 40] on button "Complete" at bounding box center [540, 38] width 23 height 9
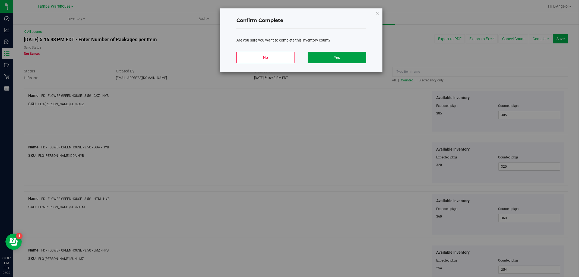
click at [363, 61] on button "Yes" at bounding box center [337, 57] width 58 height 11
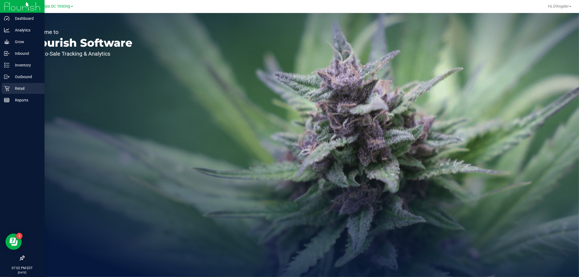
click at [0, 86] on link "Retail" at bounding box center [22, 89] width 45 height 12
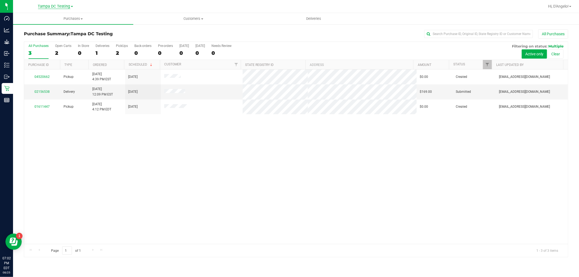
click at [68, 6] on span "Tampa DC Testing" at bounding box center [54, 6] width 32 height 5
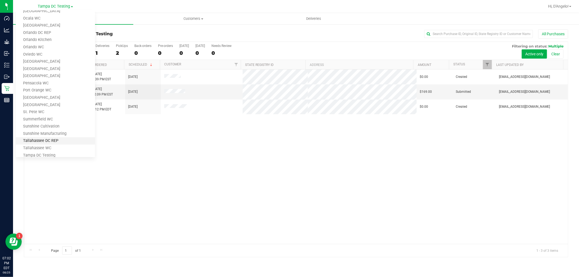
scroll to position [245, 0]
click at [52, 111] on link "Tampa Warehouse" at bounding box center [55, 113] width 79 height 7
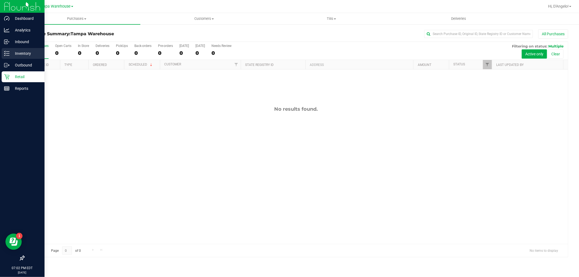
click at [17, 53] on p "Inventory" at bounding box center [26, 53] width 33 height 7
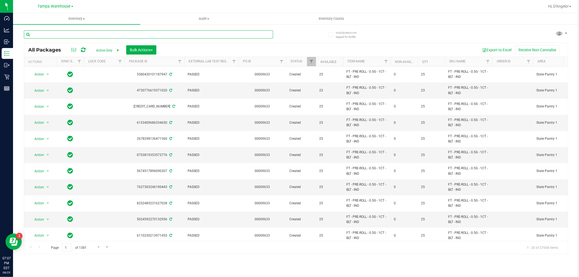
paste input "FD - FLOWER GREENHOUSE - 3.5G - HTM - HYB"
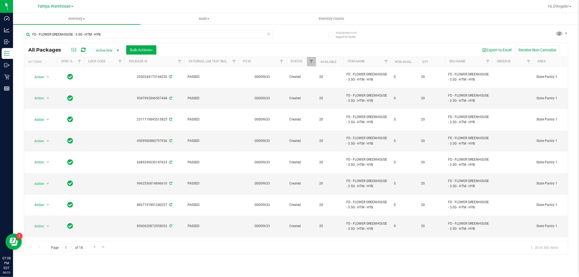
click at [303, 64] on th "Status" at bounding box center [301, 62] width 30 height 10
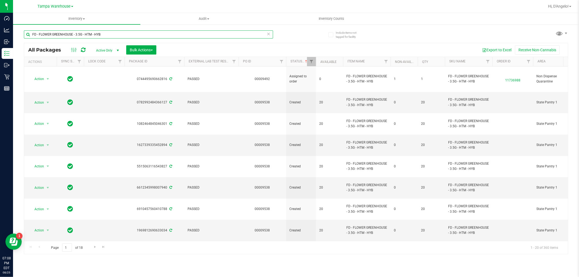
drag, startPoint x: 131, startPoint y: 33, endPoint x: 34, endPoint y: 36, distance: 96.7
click at [33, 37] on input "FD - FLOWER GREENHOUSE - 3.5G - HTM - HYB" at bounding box center [148, 34] width 249 height 8
paste input "LMZ"
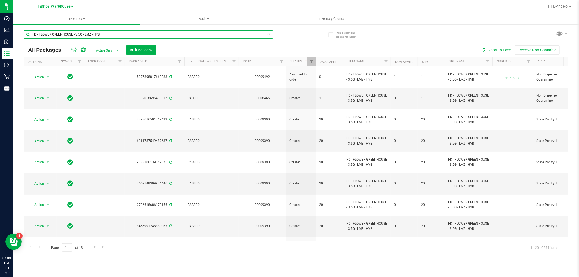
drag, startPoint x: 128, startPoint y: 34, endPoint x: 29, endPoint y: 35, distance: 99.1
click at [29, 35] on input "FD - FLOWER GREENHOUSE - 3.5G - LMZ - HYB" at bounding box center [148, 34] width 249 height 8
paste input "T - PRE-ROLL - 0.5G - 1CT - CK"
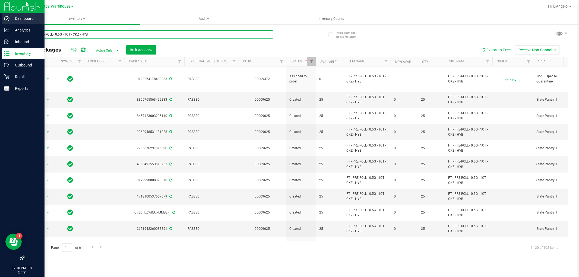
drag, startPoint x: 105, startPoint y: 32, endPoint x: 7, endPoint y: 22, distance: 98.8
click at [2, 21] on div "Dashboard Analytics Inbound Inventory Outbound Retail Reports 07:10 PM EDT [DAT…" at bounding box center [289, 138] width 579 height 277
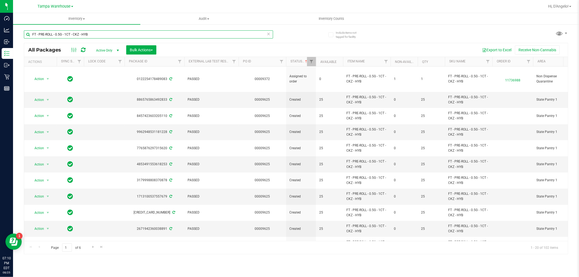
paste input "BLT - IND"
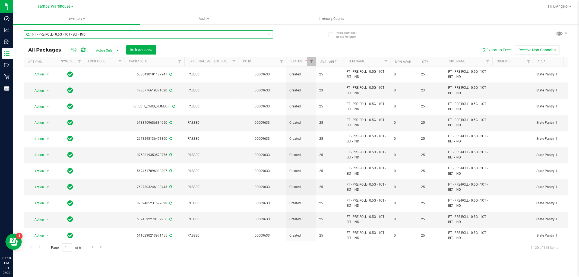
drag, startPoint x: 114, startPoint y: 38, endPoint x: 14, endPoint y: 28, distance: 100.9
click at [14, 28] on div "Include items not tagged for facility FT - PRE-ROLL - 0.5G - 1CT - BLT - IND Al…" at bounding box center [296, 107] width 566 height 166
paste input "5CT - CKZ - HYB"
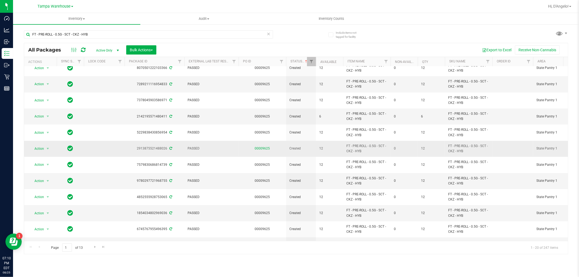
scroll to position [90, 0]
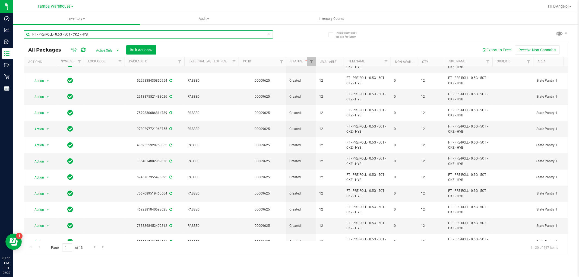
drag, startPoint x: 137, startPoint y: 32, endPoint x: 30, endPoint y: 34, distance: 106.4
click at [30, 34] on input "FT - PRE-ROLL - 0.5G - 5CT - CKZ - HYB" at bounding box center [148, 34] width 249 height 8
paste input "CANNABIS FLOWER - 3.5G - AR"
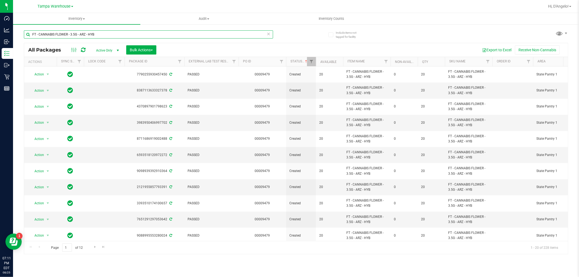
drag, startPoint x: 99, startPoint y: 36, endPoint x: 17, endPoint y: 43, distance: 82.1
click at [17, 43] on div "Include items not tagged for facility FT - CANNABIS FLOWER - 3.5G - ARZ - HYB A…" at bounding box center [296, 107] width 566 height 166
paste input "DDF"
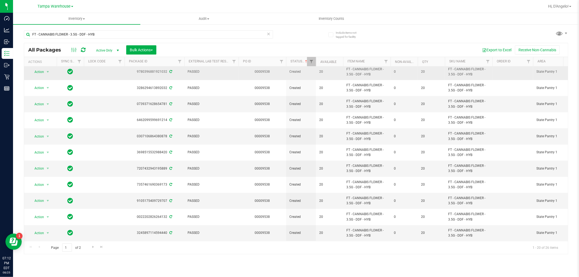
scroll to position [153, 0]
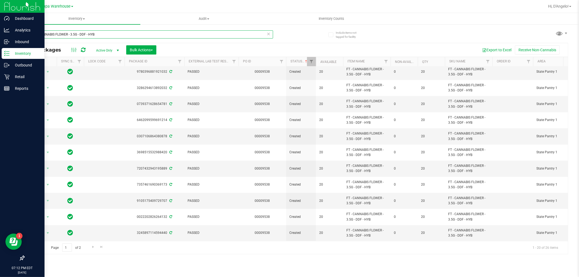
drag, startPoint x: 135, startPoint y: 31, endPoint x: 0, endPoint y: 52, distance: 136.1
click at [0, 52] on div "Dashboard Analytics Inbound Inventory Outbound Retail Reports 07:12 PM EDT [DAT…" at bounding box center [289, 138] width 579 height 277
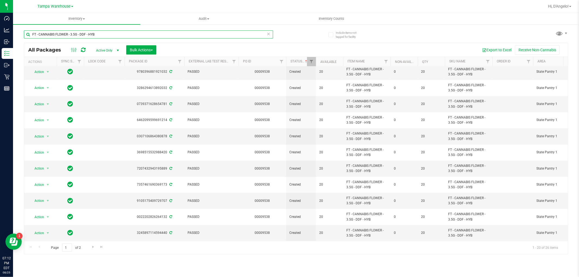
paste input "SC - IND"
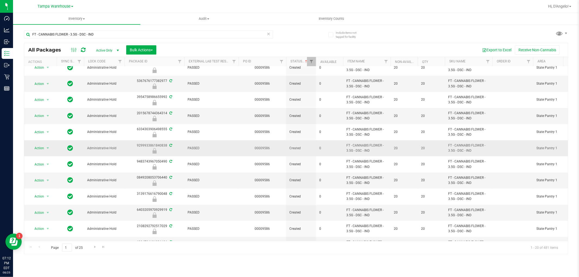
scroll to position [2, 0]
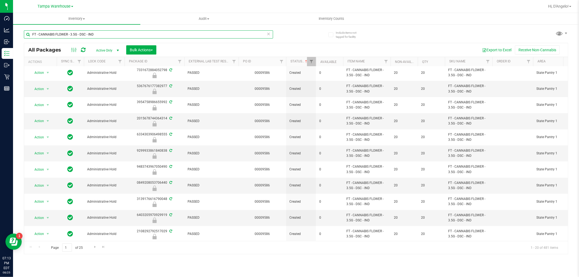
drag, startPoint x: 98, startPoint y: 35, endPoint x: 30, endPoint y: 30, distance: 67.8
click at [30, 30] on input "FT - CANNABIS FLOWER - 3.5G - DSC - IND" at bounding box center [148, 34] width 249 height 8
paste input "JGN - HYB"
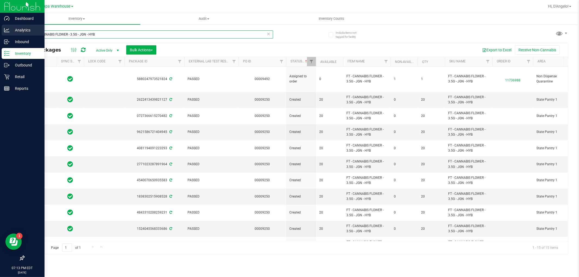
drag, startPoint x: 136, startPoint y: 37, endPoint x: 15, endPoint y: 30, distance: 120.4
click at [15, 29] on div "Dashboard Analytics Inbound Inventory Outbound Retail Reports 07:13 PM EDT [DAT…" at bounding box center [289, 138] width 579 height 277
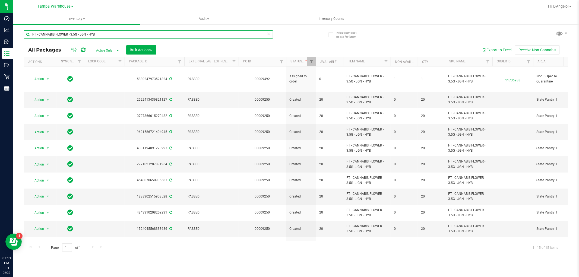
paste input "FT - CANNABIS FLOWER - 3.5G - PBS"
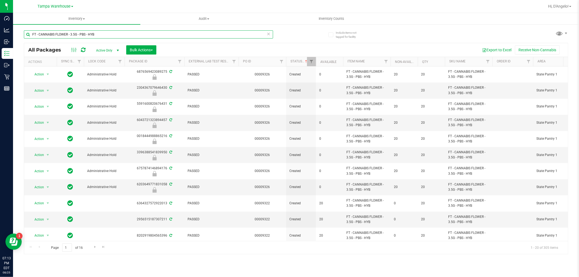
drag, startPoint x: 108, startPoint y: 34, endPoint x: 25, endPoint y: 41, distance: 83.3
click at [24, 41] on div "FT - CANNABIS FLOWER - 3.5G - PBS - HYB" at bounding box center [148, 36] width 249 height 12
paste input "FT - GROUND FLOWER - 7G - IND"
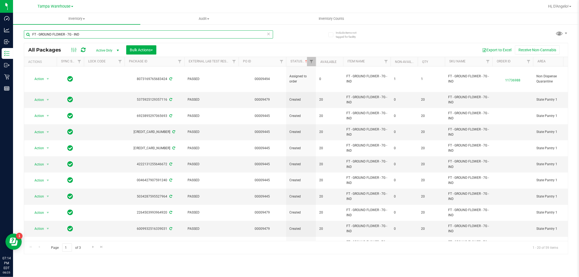
drag, startPoint x: 96, startPoint y: 39, endPoint x: 28, endPoint y: 33, distance: 68.7
click at [27, 33] on input "FT - GROUND FLOWER - 7G - IND" at bounding box center [148, 34] width 249 height 8
paste input "HYB"
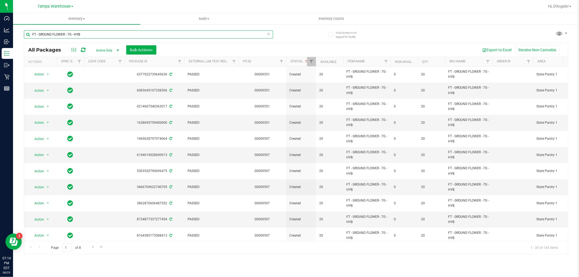
drag, startPoint x: 101, startPoint y: 36, endPoint x: 29, endPoint y: 34, distance: 72.2
click at [29, 34] on input "FT - GROUND FLOWER - 7G - HYB" at bounding box center [148, 34] width 249 height 8
paste input "CANNABIS FLOWER - 3.5G - PBS"
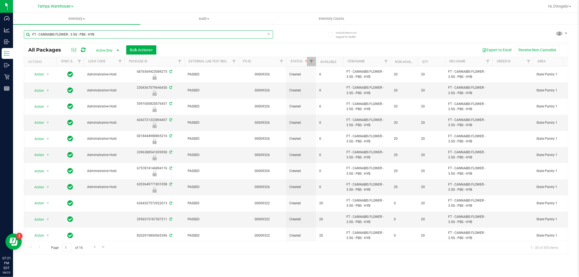
drag, startPoint x: 128, startPoint y: 37, endPoint x: 25, endPoint y: 36, distance: 103.2
click at [25, 36] on input "FT - CANNABIS FLOWER - 3.5G - PBS - HYB" at bounding box center [148, 34] width 249 height 8
paste input "PRE-ROLL - 0.5G - 5CT - CKZ"
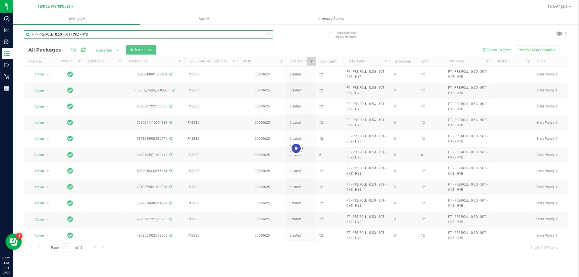
drag, startPoint x: 120, startPoint y: 33, endPoint x: 28, endPoint y: 30, distance: 92.3
click at [28, 30] on input "FT - PRE-ROLL - 0.5G - 5CT - CKZ - HYB" at bounding box center [148, 34] width 249 height 8
paste input "WBV"
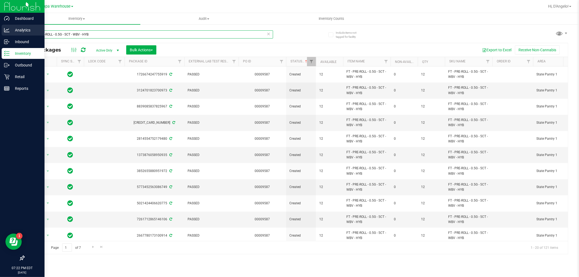
drag, startPoint x: 140, startPoint y: 34, endPoint x: 23, endPoint y: 25, distance: 116.5
click at [13, 23] on div "Dashboard Analytics Inbound Inventory Outbound Retail Reports 07:22 PM EDT [DAT…" at bounding box center [289, 138] width 579 height 277
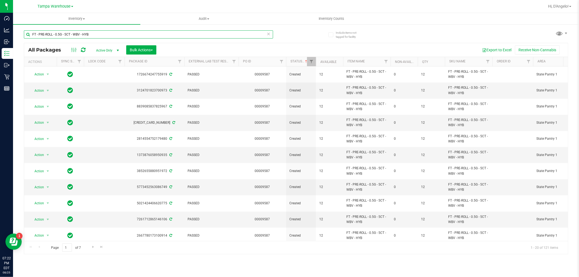
paste input "VAPE PEN DISTILLATE - 0.3G - LSN - THC"
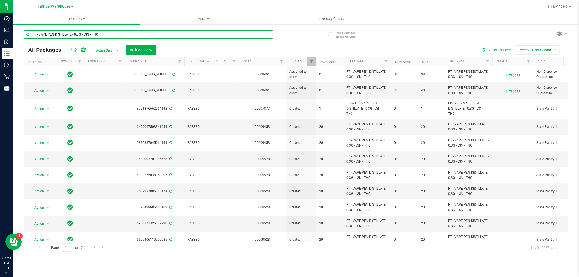
drag, startPoint x: 117, startPoint y: 33, endPoint x: 19, endPoint y: 33, distance: 98.0
click at [19, 33] on div "Include items not tagged for facility FT - VAPE PEN DISTILLATE - 0.3G - LSN - T…" at bounding box center [296, 107] width 566 height 166
paste input "FT - VAPE CART CDT DISTILLATE - 0.5G - BDL - IND"
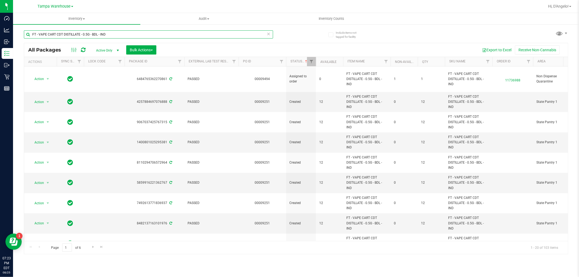
drag, startPoint x: 193, startPoint y: 33, endPoint x: 15, endPoint y: 34, distance: 177.8
click at [15, 34] on div "Include items not tagged for facility FT - VAPE CART CDT DISTILLATE - 0.5G - BD…" at bounding box center [296, 107] width 566 height 166
paste input "FT - VAPE CART CDT DISTILLATE - 0.5G - BFP"
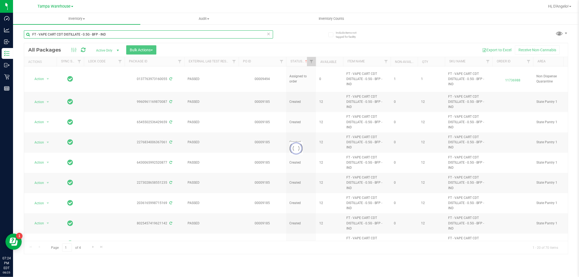
drag, startPoint x: 107, startPoint y: 37, endPoint x: 30, endPoint y: 30, distance: 77.4
click at [30, 30] on input "FT - VAPE CART CDT DISTILLATE - 0.5G - BFP - IND" at bounding box center [148, 34] width 249 height 8
paste input "DDF - HYB"
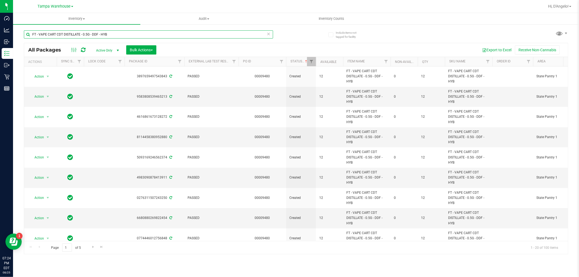
drag, startPoint x: 146, startPoint y: 35, endPoint x: 31, endPoint y: 33, distance: 114.8
click at [31, 33] on input "FT - VAPE CART CDT DISTILLATE - 0.5G - DDF - HYB" at bounding box center [148, 34] width 249 height 8
paste input "1G - CJA"
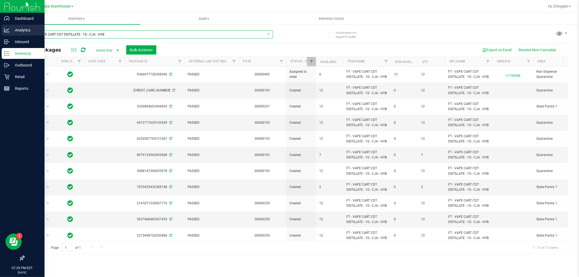
drag, startPoint x: 112, startPoint y: 33, endPoint x: 12, endPoint y: 36, distance: 100.7
click at [12, 36] on div "Dashboard Analytics Inbound Inventory Outbound Retail Reports 07:29 PM EDT [DAT…" at bounding box center [289, 138] width 579 height 277
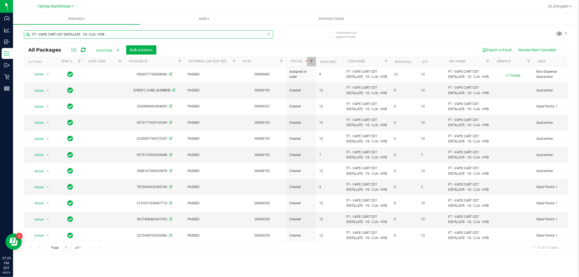
paste input "P"
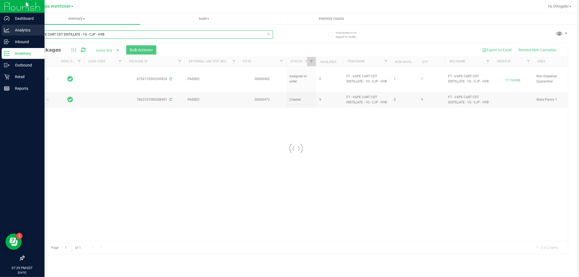
drag, startPoint x: 121, startPoint y: 33, endPoint x: 34, endPoint y: 31, distance: 86.6
click at [26, 31] on div "Dashboard Analytics Inbound Inventory Outbound Retail Reports 07:29 PM EDT [DAT…" at bounding box center [289, 138] width 579 height 277
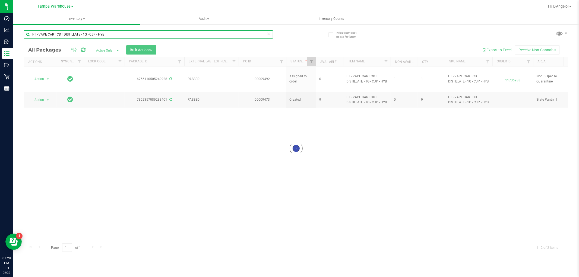
paste input "DDA"
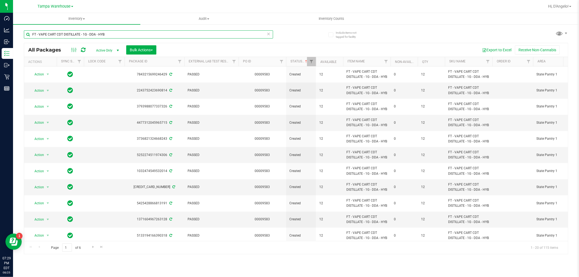
drag, startPoint x: 125, startPoint y: 34, endPoint x: 20, endPoint y: 36, distance: 104.8
click at [20, 36] on div "Include items not tagged for facility FT - VAPE CART CDT DISTILLATE - 1G - DDA …" at bounding box center [296, 107] width 566 height 166
paste input "ELR"
drag, startPoint x: 121, startPoint y: 34, endPoint x: 26, endPoint y: 29, distance: 95.4
click at [20, 29] on div "Include items not tagged for facility FT - VAPE CART CDT DISTILLATE - 1G - ELR …" at bounding box center [296, 107] width 566 height 166
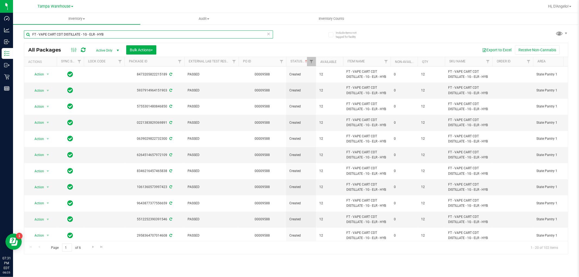
paste input "DISTILLATE - 0.5G - BZK - HYI"
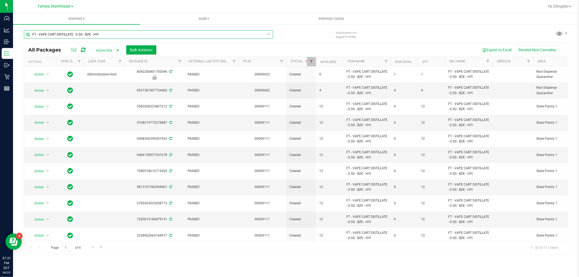
drag, startPoint x: 137, startPoint y: 36, endPoint x: 33, endPoint y: 29, distance: 103.9
click at [33, 29] on div "FT - VAPE CART DISTILLATE - 0.5G - BZK - HYI" at bounding box center [160, 34] width 272 height 17
click at [33, 36] on input "FT - VAPE CART DISTILLATE - 0.5G - BZK - HYI" at bounding box center [148, 34] width 249 height 8
drag, startPoint x: 33, startPoint y: 36, endPoint x: 112, endPoint y: 35, distance: 79.5
click at [112, 35] on input "FT - VAPE CART DISTILLATE - 0.5G - BZK - HYI" at bounding box center [148, 34] width 249 height 8
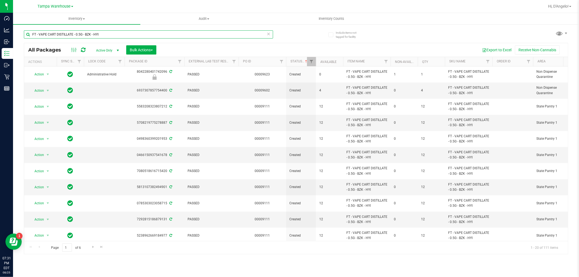
paste input "KMT - HYB"
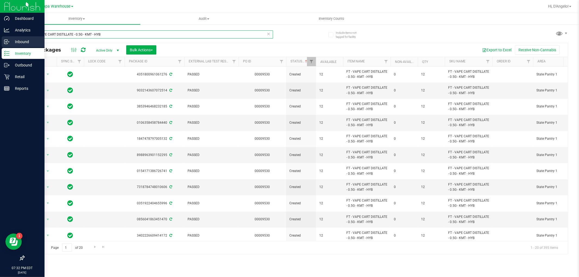
drag, startPoint x: 128, startPoint y: 36, endPoint x: 47, endPoint y: 55, distance: 83.1
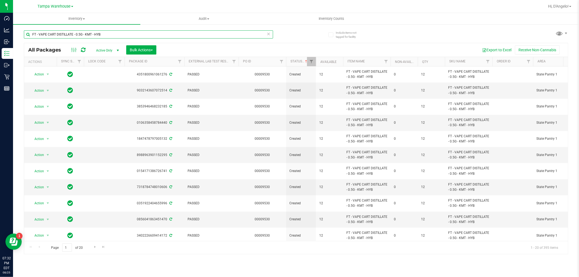
click at [4, 43] on div "Dashboard Analytics Inbound Inventory Outbound Retail Reports 07:32 PM EDT [DAT…" at bounding box center [289, 138] width 579 height 277
paste input "FT - VAPE CART DISTILLATE - 1G - DBR - IND"
drag, startPoint x: 167, startPoint y: 33, endPoint x: 30, endPoint y: 42, distance: 136.6
click at [24, 42] on div "FT - VAPE CART DISTILLATE - 1G - DBR - IND" at bounding box center [148, 36] width 249 height 12
paste input "FT - VAPE CART DISTILLATE - 1G - PPU"
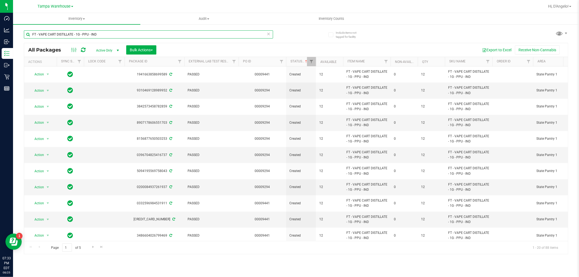
drag, startPoint x: 105, startPoint y: 34, endPoint x: 29, endPoint y: 34, distance: 75.7
click at [29, 34] on input "FT - VAPE CART DISTILLATE - 1G - PPU - IND" at bounding box center [148, 34] width 249 height 8
paste input "MKH"
drag, startPoint x: 100, startPoint y: 37, endPoint x: 15, endPoint y: 74, distance: 92.6
click at [15, 74] on div "Include items not tagged for facility FT - VAPE CART DISTILLATE - 1G - MKH - IN…" at bounding box center [296, 107] width 566 height 166
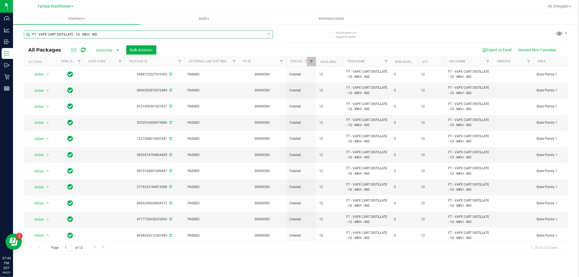
paste input "HT - MINTS - 2.5MG - 40CT - THC - BLACKBERRY"
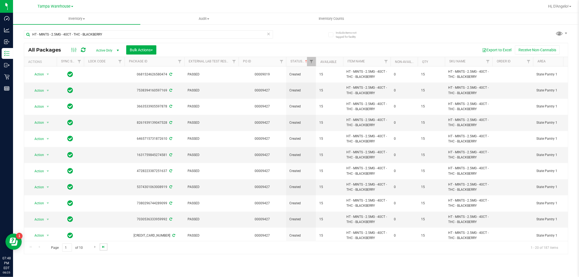
click at [104, 248] on span "Go to the last page" at bounding box center [103, 247] width 4 height 4
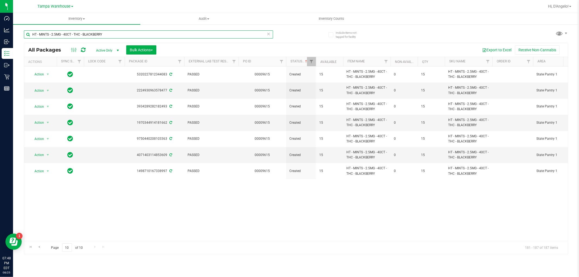
drag, startPoint x: 87, startPoint y: 33, endPoint x: 37, endPoint y: 31, distance: 50.5
click at [37, 31] on input "HT - MINTS - 2.5MG - 40CT - THC - BLACKBERRY" at bounding box center [148, 34] width 249 height 8
click at [107, 35] on input "HT - MINTS - 2.5MG - 40CT - THC - BLACKBERRY" at bounding box center [148, 34] width 249 height 8
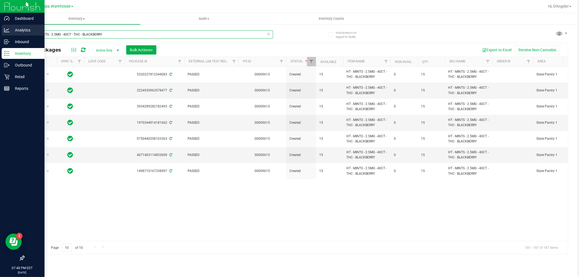
drag, startPoint x: 107, startPoint y: 35, endPoint x: 9, endPoint y: 29, distance: 98.2
click at [9, 29] on div "Dashboard Analytics Inbound Inventory Outbound Retail Reports 07:48 PM EDT [DAT…" at bounding box center [289, 138] width 579 height 277
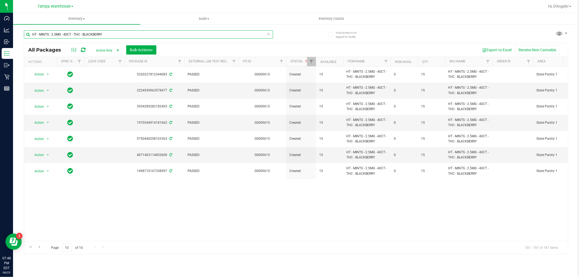
paste input "BAR - 100MG - THC - DARK CHOCOLATE"
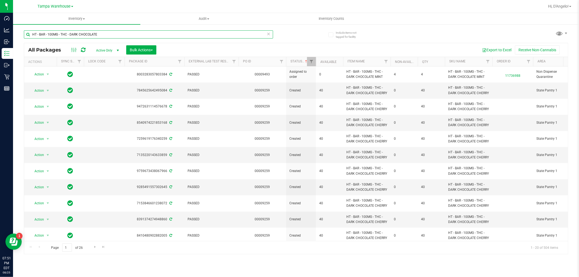
drag, startPoint x: 126, startPoint y: 36, endPoint x: 66, endPoint y: 52, distance: 62.3
click at [2, 36] on div "Dashboard Analytics Inbound Inventory Outbound Retail Reports 07:51 PM EDT [DAT…" at bounding box center [289, 138] width 579 height 277
paste input "HT - BAR - 100MG - THC - DARK CHOCOLATE MINT"
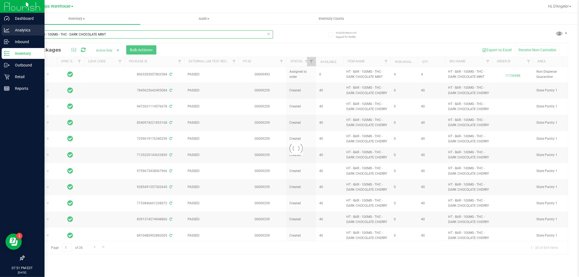
drag, startPoint x: 159, startPoint y: 31, endPoint x: 0, endPoint y: 31, distance: 158.5
click at [0, 31] on div "Dashboard Analytics Inbound Inventory Outbound Retail Reports 07:51 PM EDT [DAT…" at bounding box center [289, 138] width 579 height 277
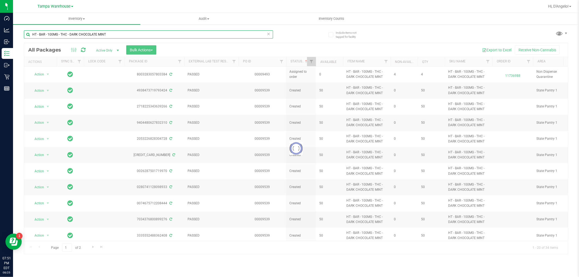
drag, startPoint x: 0, startPoint y: 31, endPoint x: 57, endPoint y: 35, distance: 57.2
click at [53, 36] on input "HT - BAR - 100MG - THC - DARK CHOCOLATE MINT" at bounding box center [148, 34] width 249 height 8
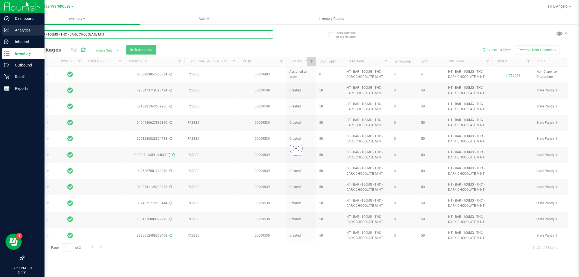
drag, startPoint x: 108, startPoint y: 36, endPoint x: 8, endPoint y: 31, distance: 99.5
click at [8, 31] on div "Dashboard Analytics Inbound Inventory Outbound Retail Reports 07:51 PM EDT [DAT…" at bounding box center [289, 138] width 579 height 277
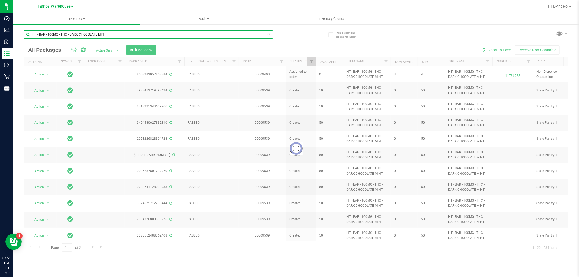
paste input "HT - BAR - 100MG - THC - DARK CHOCOLATE"
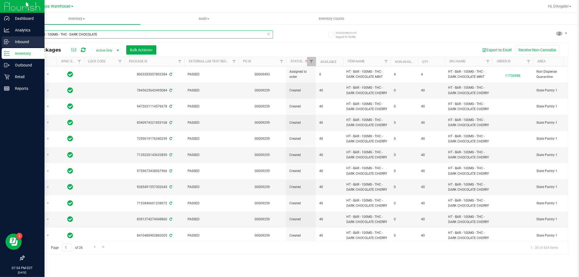
drag, startPoint x: 131, startPoint y: 34, endPoint x: 7, endPoint y: 38, distance: 124.1
click at [7, 38] on div "Dashboard Analytics Inbound Inventory Outbound Retail Reports 07:54 PM EDT [DAT…" at bounding box center [289, 138] width 579 height 277
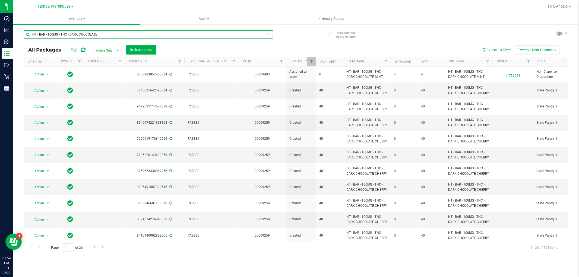
paste input "FT - VAPE CART CDT DISTILLATE - 1G - ELR - HYB"
drag, startPoint x: 117, startPoint y: 34, endPoint x: 30, endPoint y: 31, distance: 87.0
click at [30, 31] on input "FT - VAPE CART CDT DISTILLATE - 1G - ELR - HYB" at bounding box center [148, 34] width 249 height 8
paste input "GL - LIVE ROSIN - 1G - PBS"
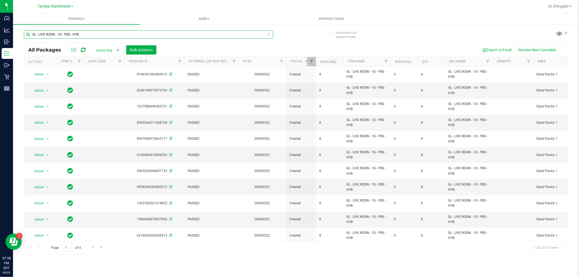
type input "GL - LIVE ROSIN - 1G - PBS - HYB"
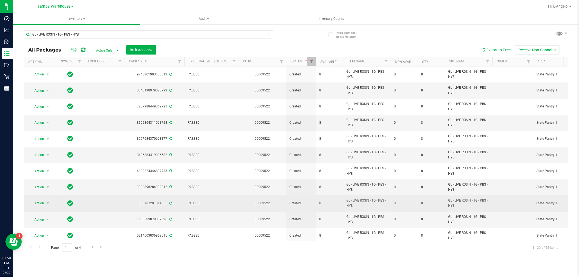
click at [561, 201] on span "State Pantry 1" at bounding box center [553, 203] width 34 height 5
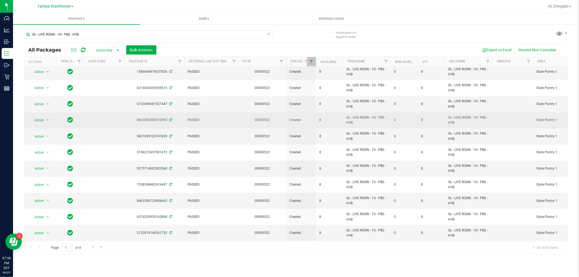
scroll to position [153, 0]
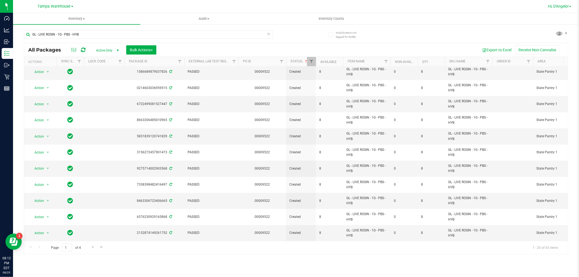
click at [561, 8] on link "Hi, D'Angelo!" at bounding box center [560, 7] width 28 height 6
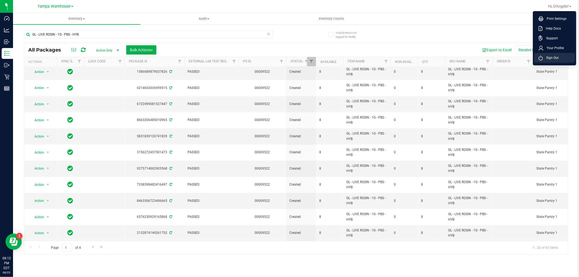
click at [561, 56] on li "Sign Out" at bounding box center [554, 58] width 41 height 10
